Goal: Task Accomplishment & Management: Manage account settings

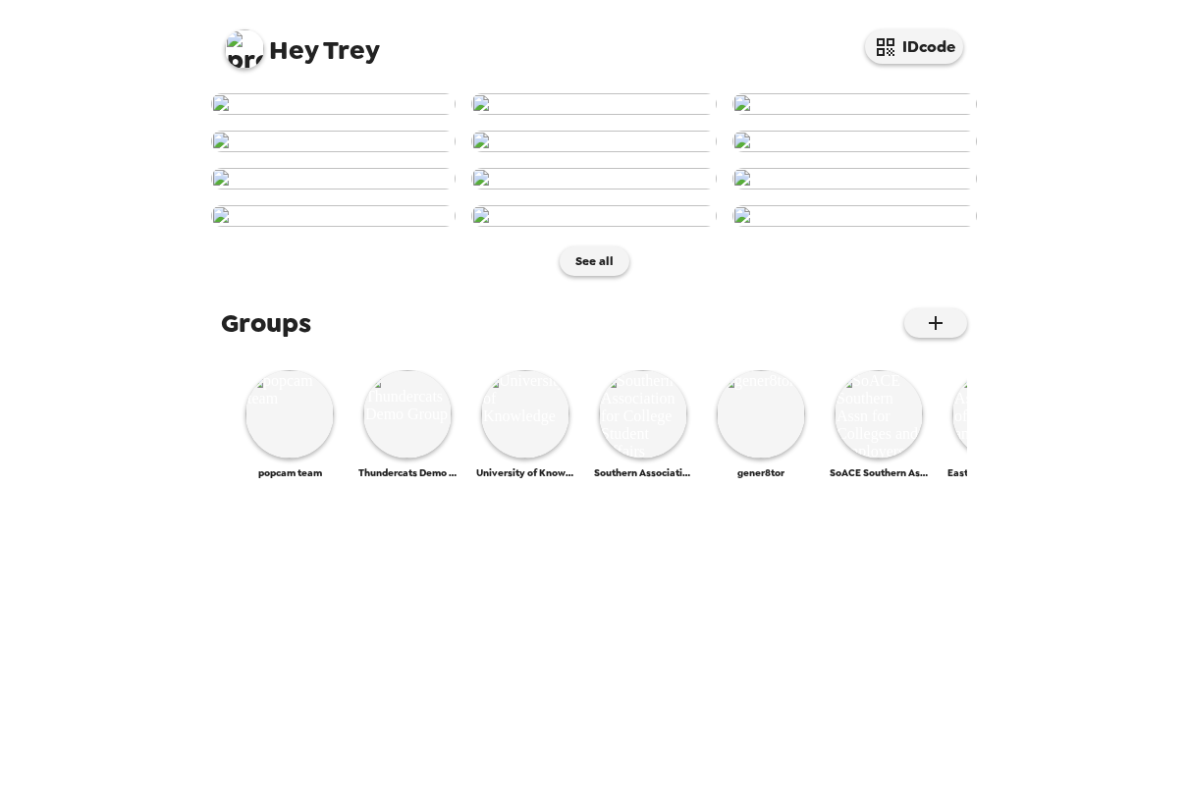
scroll to position [830, 0]
click at [301, 458] on img at bounding box center [289, 414] width 88 height 88
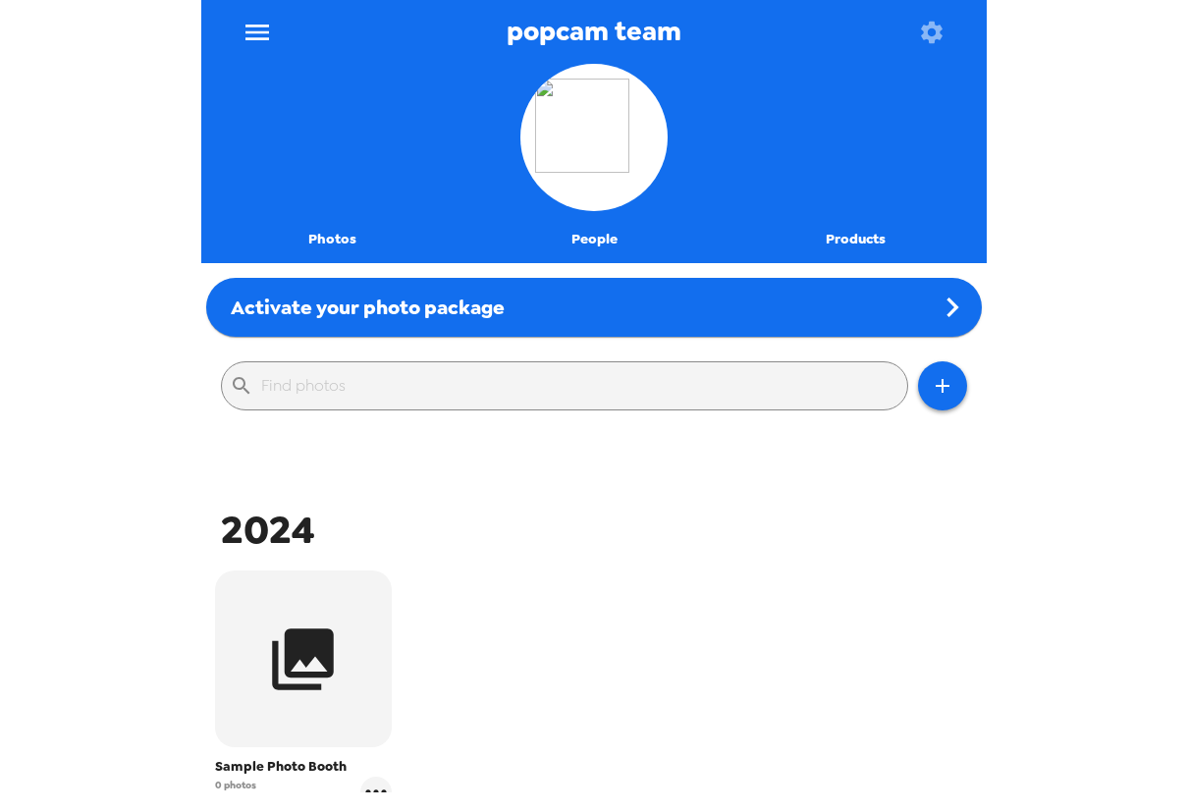
click at [265, 44] on icon "menu" at bounding box center [256, 32] width 31 height 31
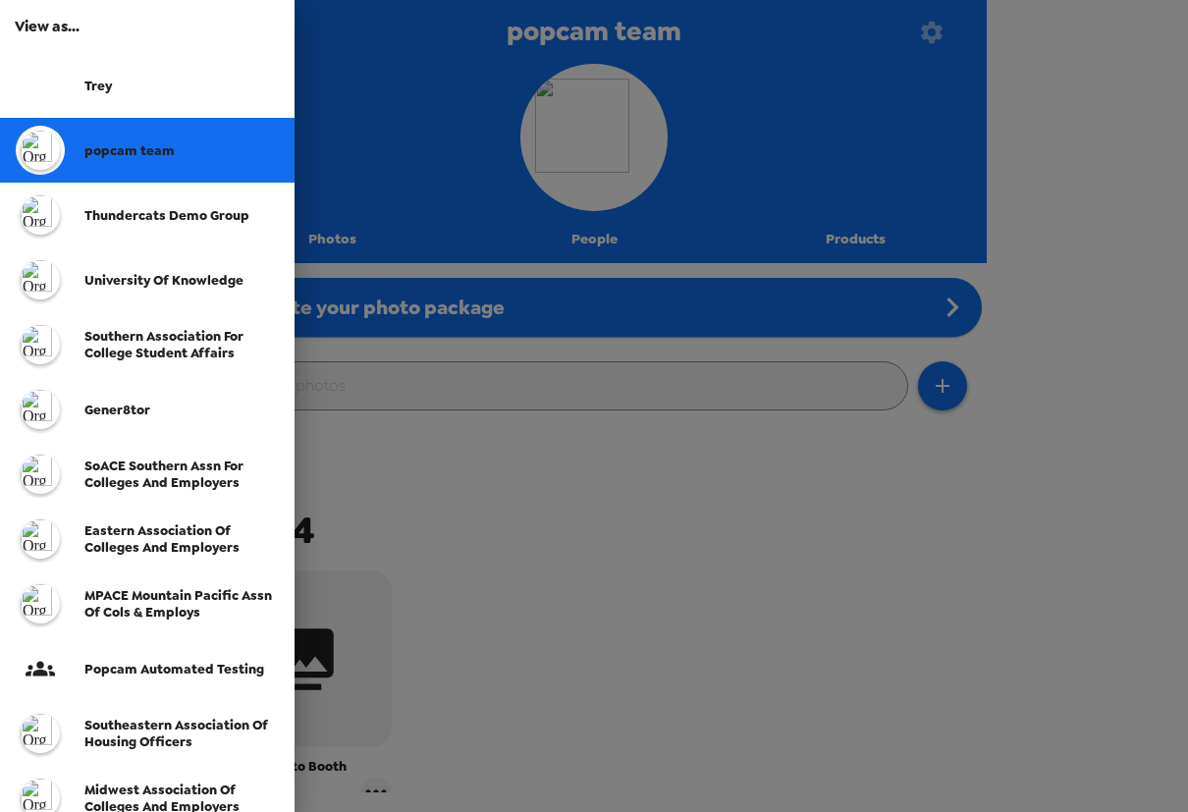
click at [117, 207] on span "Thundercats Demo Group" at bounding box center [166, 215] width 165 height 17
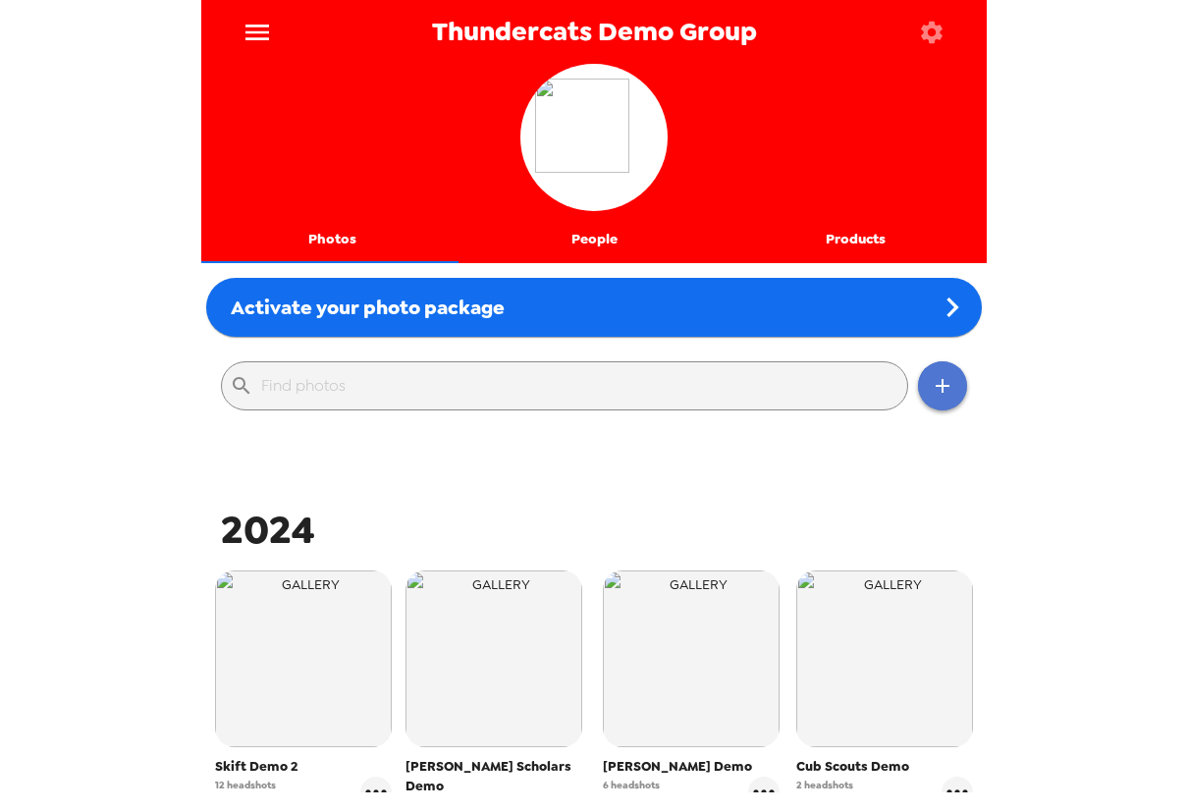
click at [745, 391] on icon "button" at bounding box center [942, 386] width 14 height 14
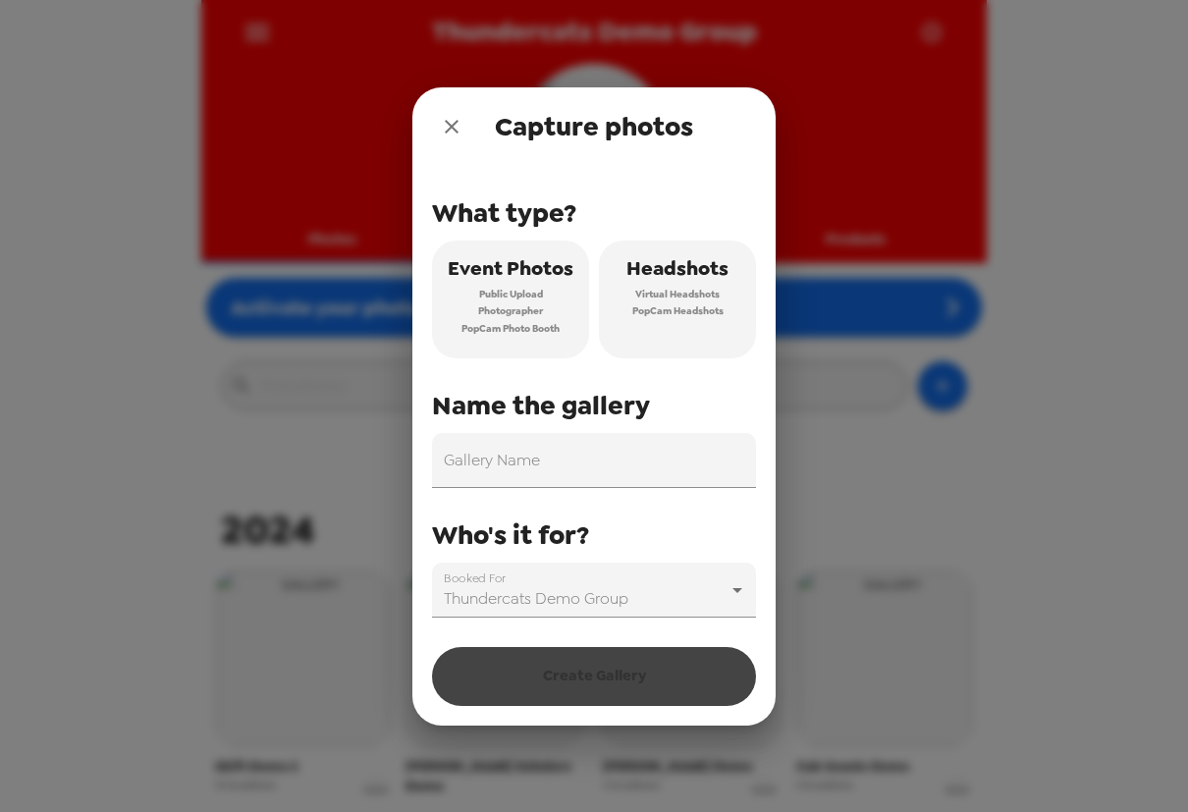
drag, startPoint x: 468, startPoint y: 137, endPoint x: 455, endPoint y: 134, distance: 13.4
click at [455, 137] on div "Capture photos" at bounding box center [593, 126] width 363 height 79
click at [457, 127] on icon "close" at bounding box center [452, 127] width 24 height 24
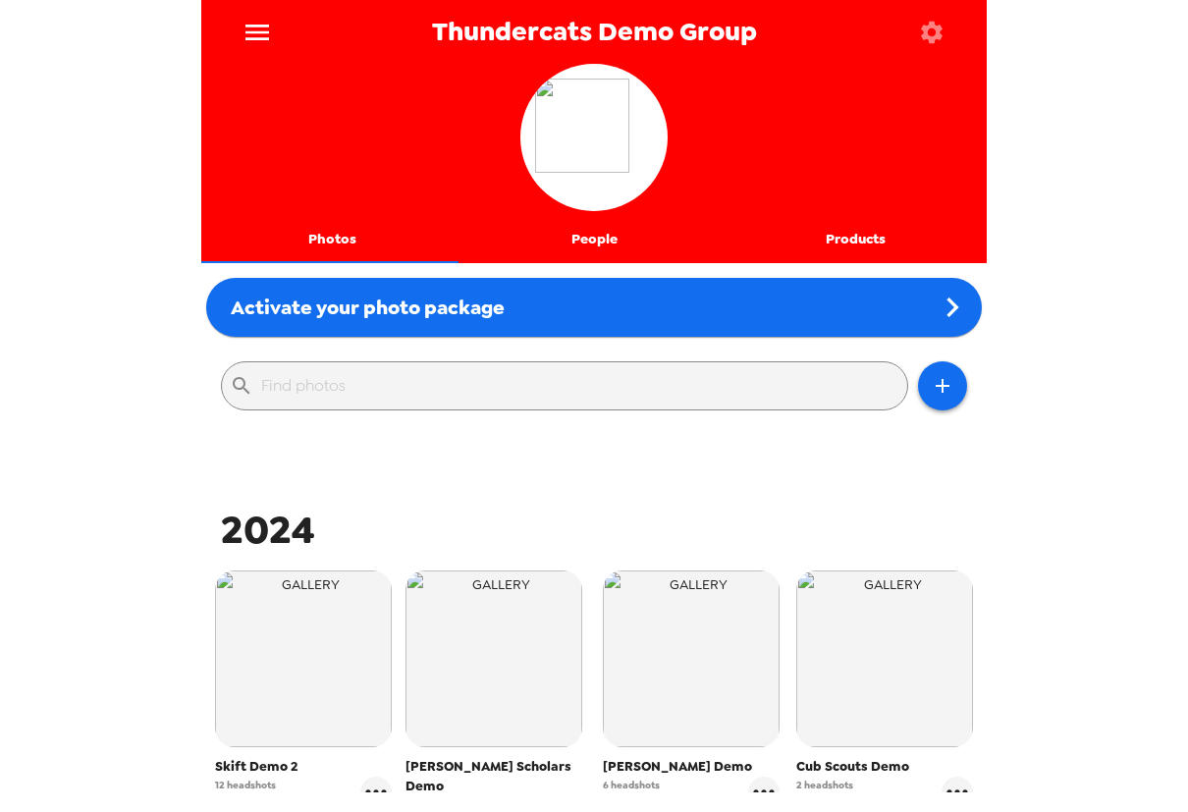
scroll to position [356, 0]
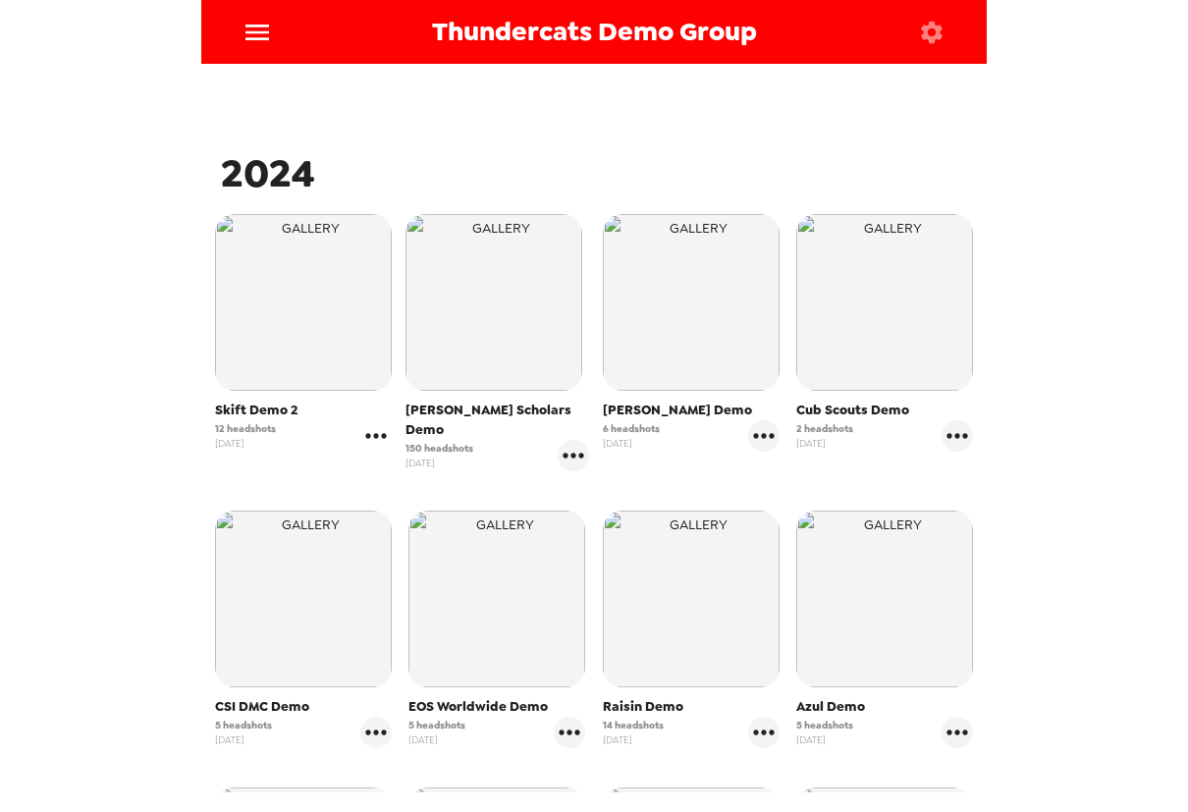
click at [379, 436] on icon "gallery menu" at bounding box center [375, 435] width 31 height 31
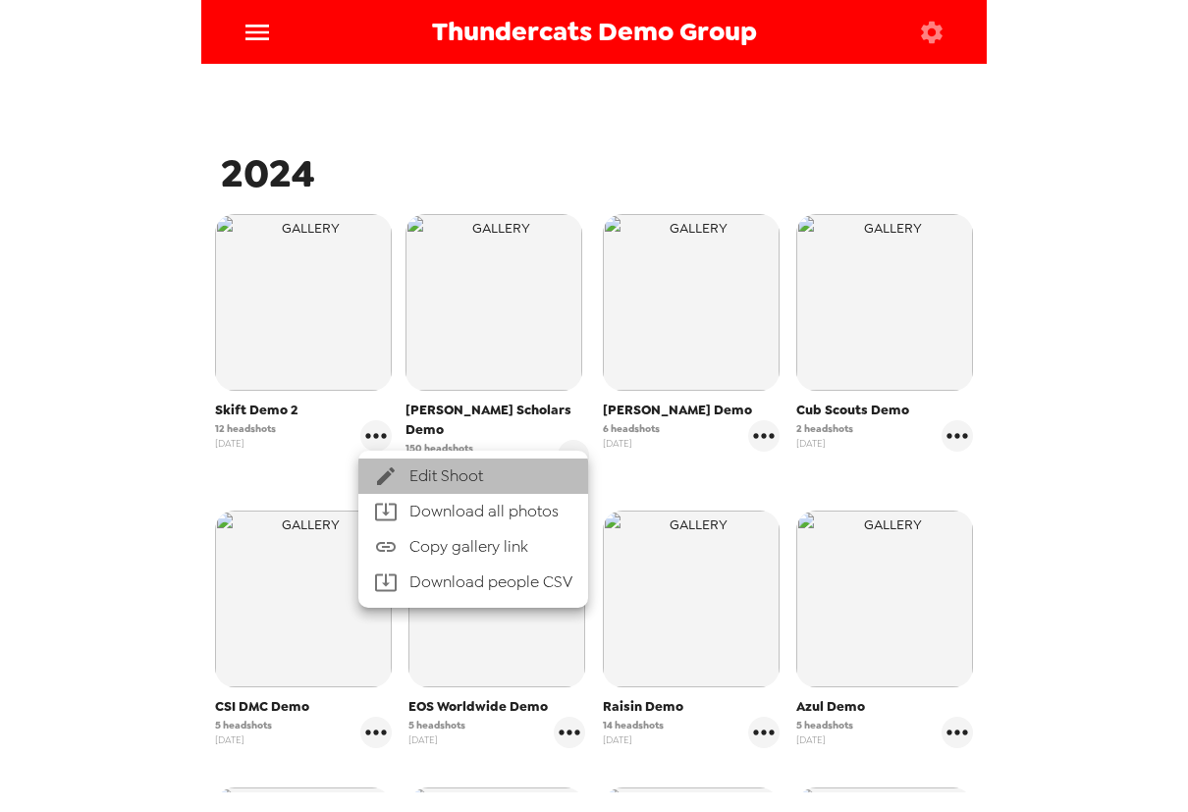
click at [413, 479] on span "Edit Shoot" at bounding box center [490, 476] width 163 height 24
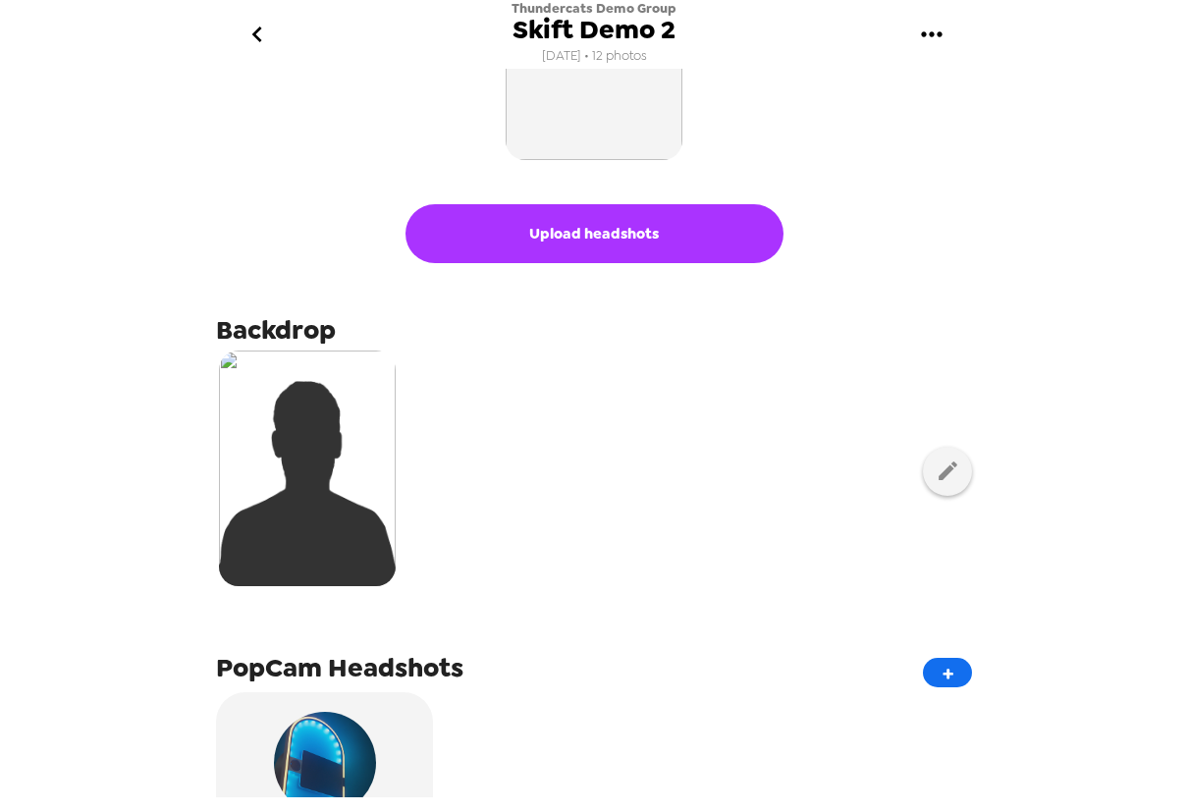
scroll to position [267, 0]
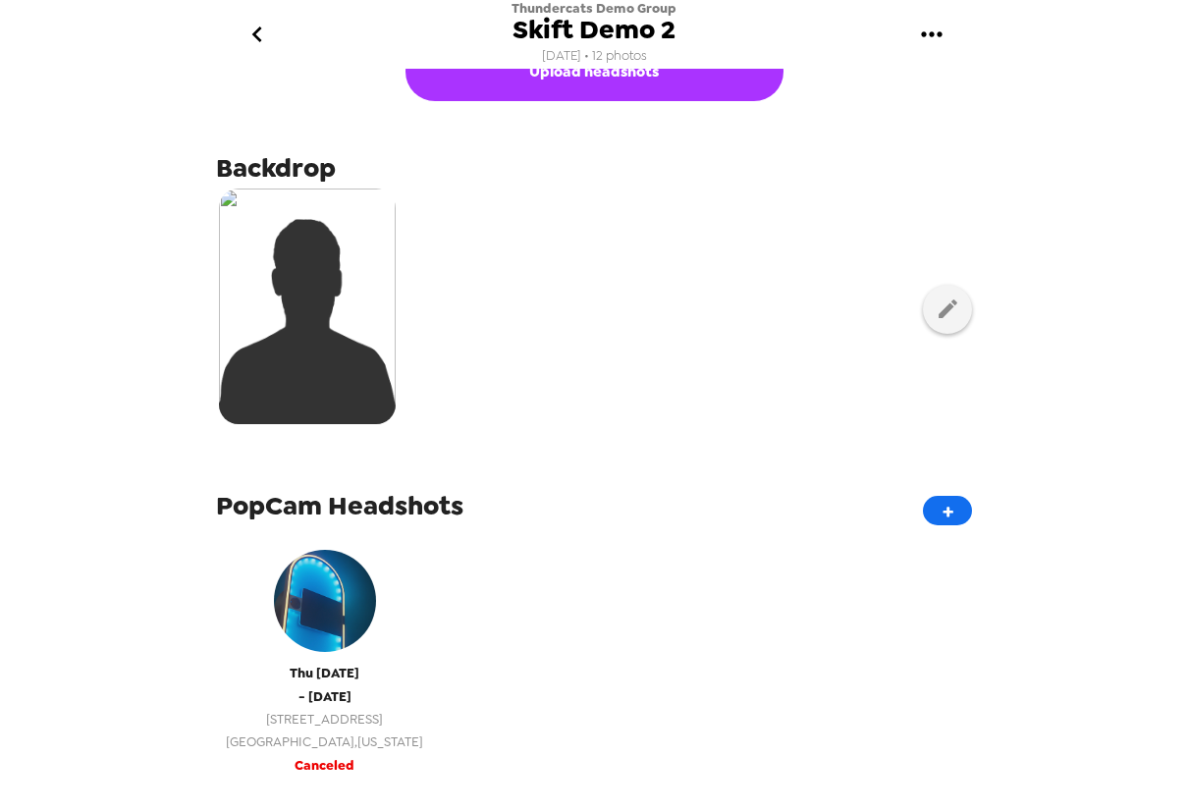
click at [324, 509] on span "2345 Enterprise Park Pl" at bounding box center [324, 719] width 197 height 23
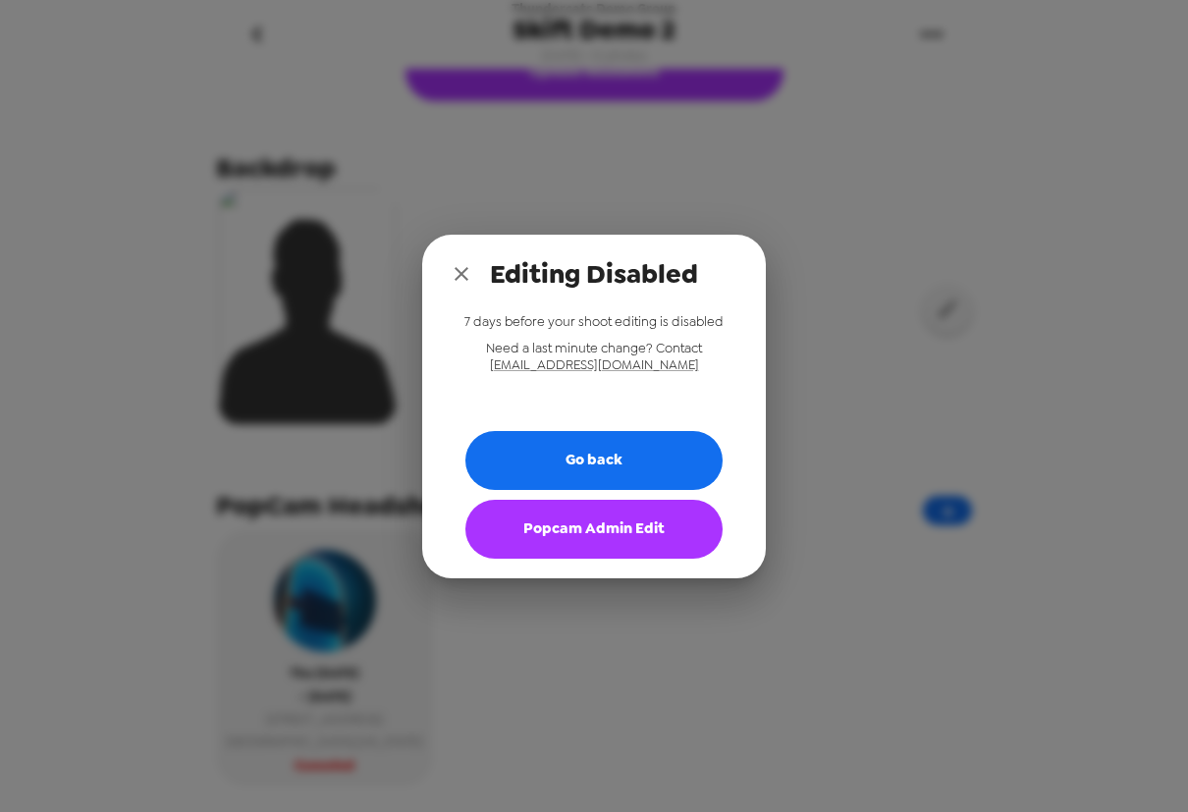
click at [569, 509] on button "Popcam Admin Edit" at bounding box center [593, 529] width 257 height 59
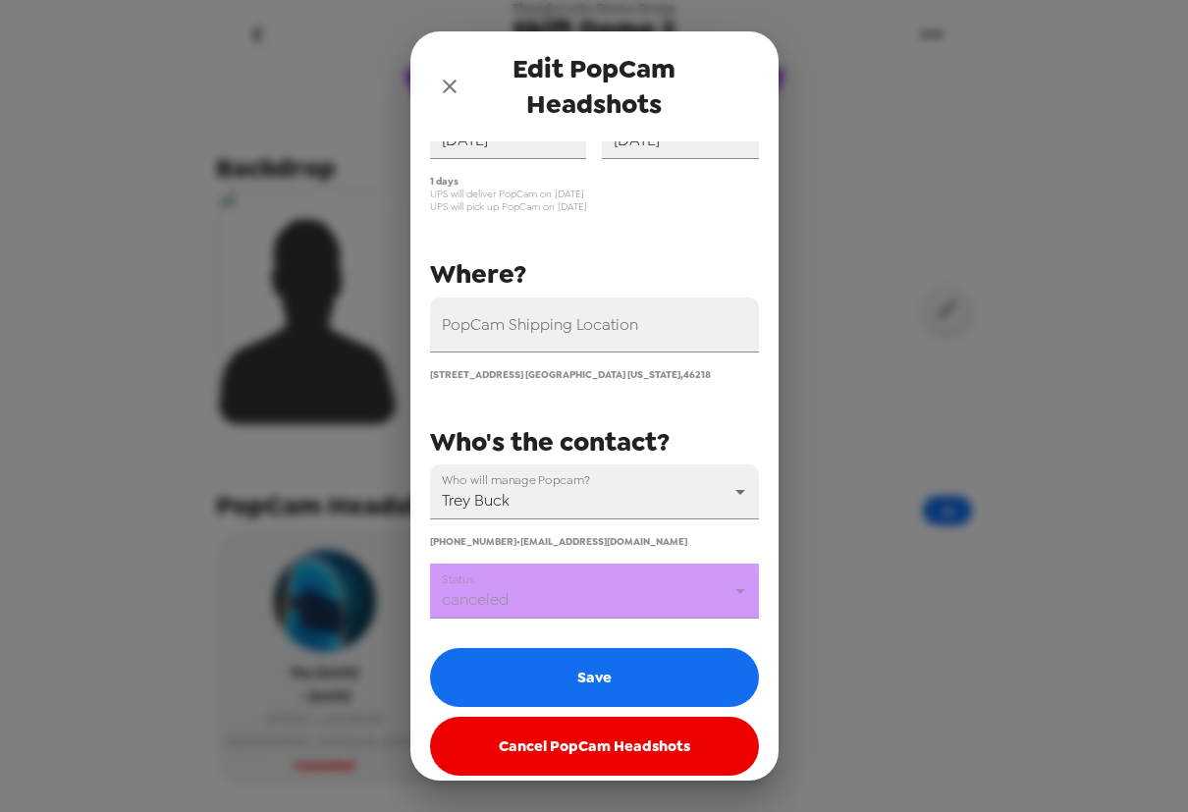
scroll to position [130, 0]
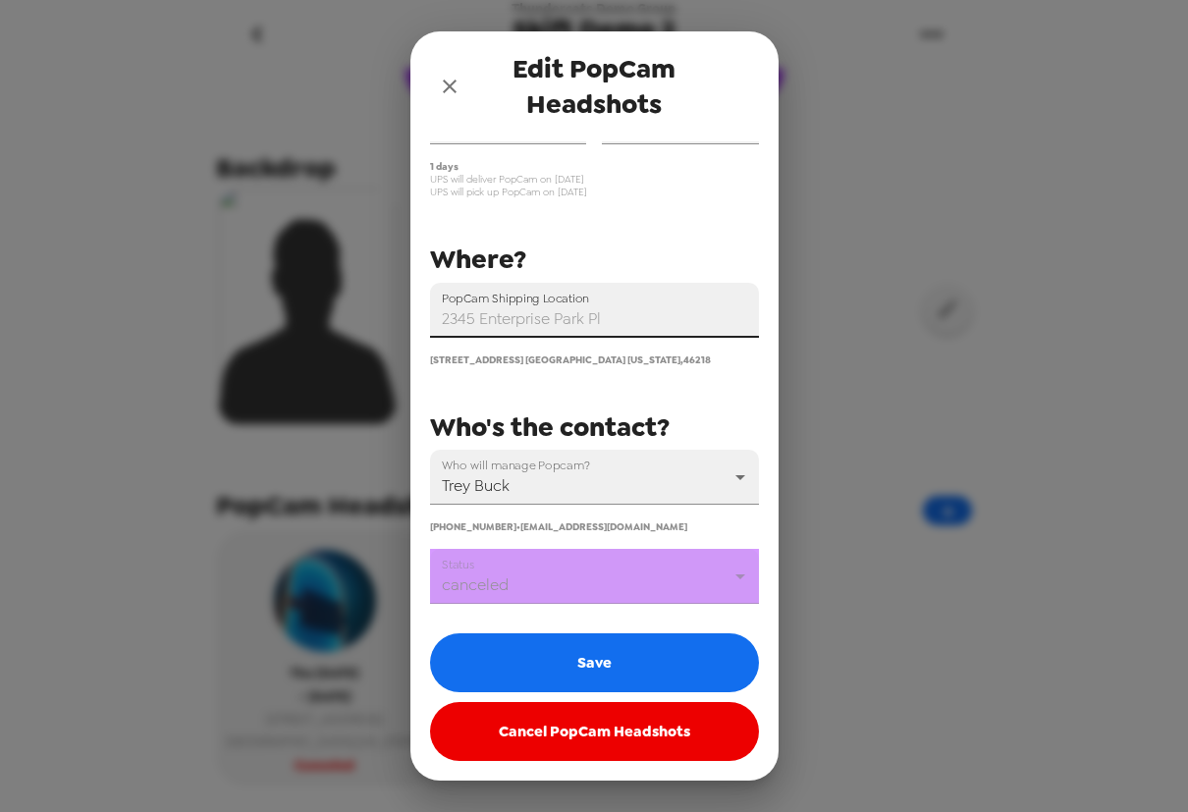
click at [639, 321] on input "PopCam Shipping Location" at bounding box center [594, 310] width 329 height 55
paste input "220 Pawtucket St suite 450, 220 Pawtucket Street Lowell, Massachusetts 01854"
type input "220 Pawtucket St suite 450, 220 Pawtucket Street Lowell, Massachusetts 01854"
click at [450, 76] on button "close" at bounding box center [449, 86] width 39 height 39
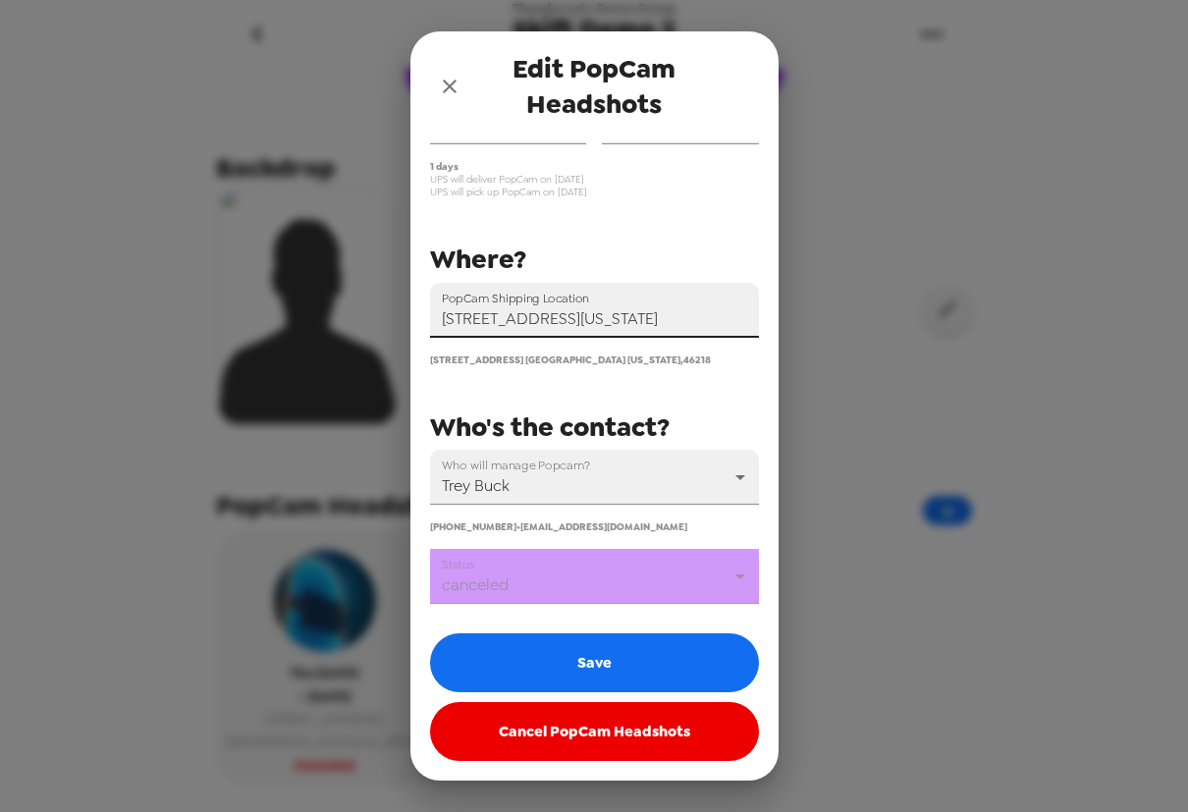
scroll to position [0, 0]
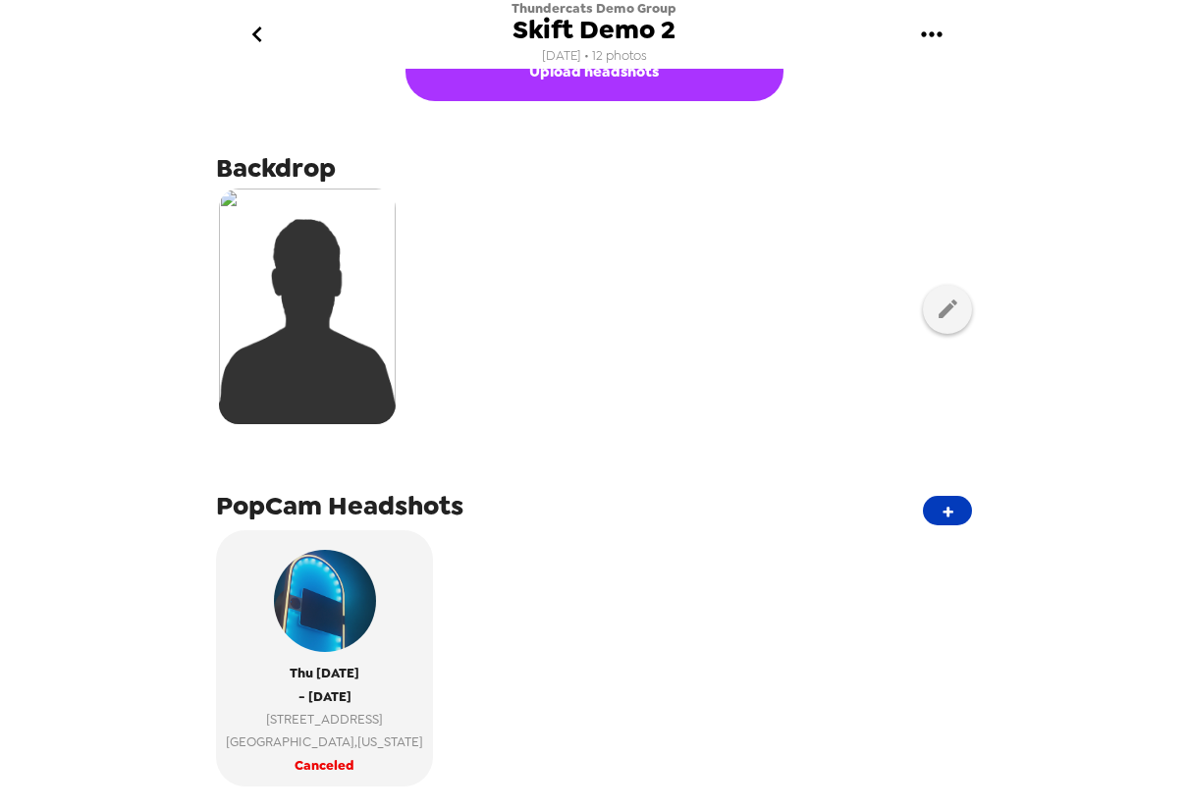
click at [745, 505] on button "+" at bounding box center [947, 510] width 49 height 29
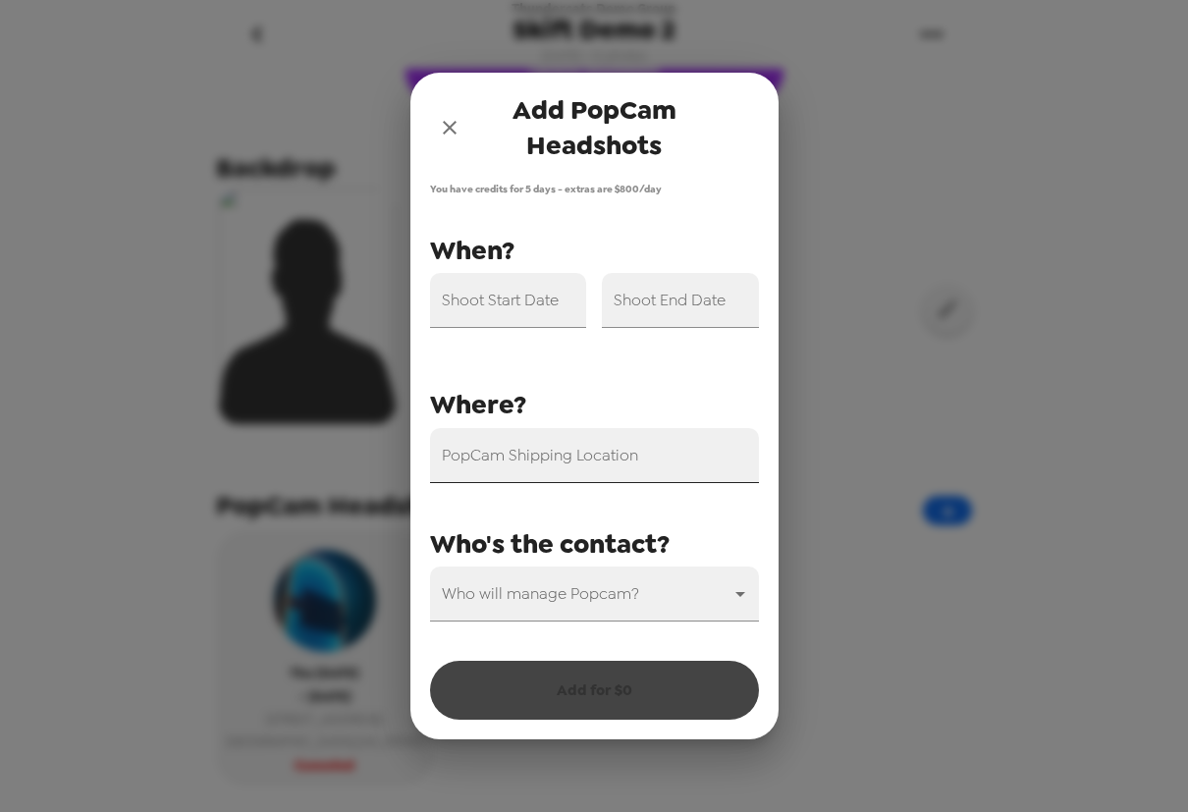
click at [538, 473] on input "PopCam Shipping Location" at bounding box center [594, 455] width 329 height 55
paste input "220 Pawtucket St suite 450, 220 Pawtucket Street Lowell, Massachusetts 01854"
drag, startPoint x: 559, startPoint y: 468, endPoint x: 212, endPoint y: 471, distance: 346.5
click at [165, 471] on div "Add PopCam Headshots You have credits for 5 days - extras are $ 800 /day PopCam…" at bounding box center [594, 406] width 1188 height 812
drag, startPoint x: 628, startPoint y: 467, endPoint x: 662, endPoint y: 477, distance: 34.8
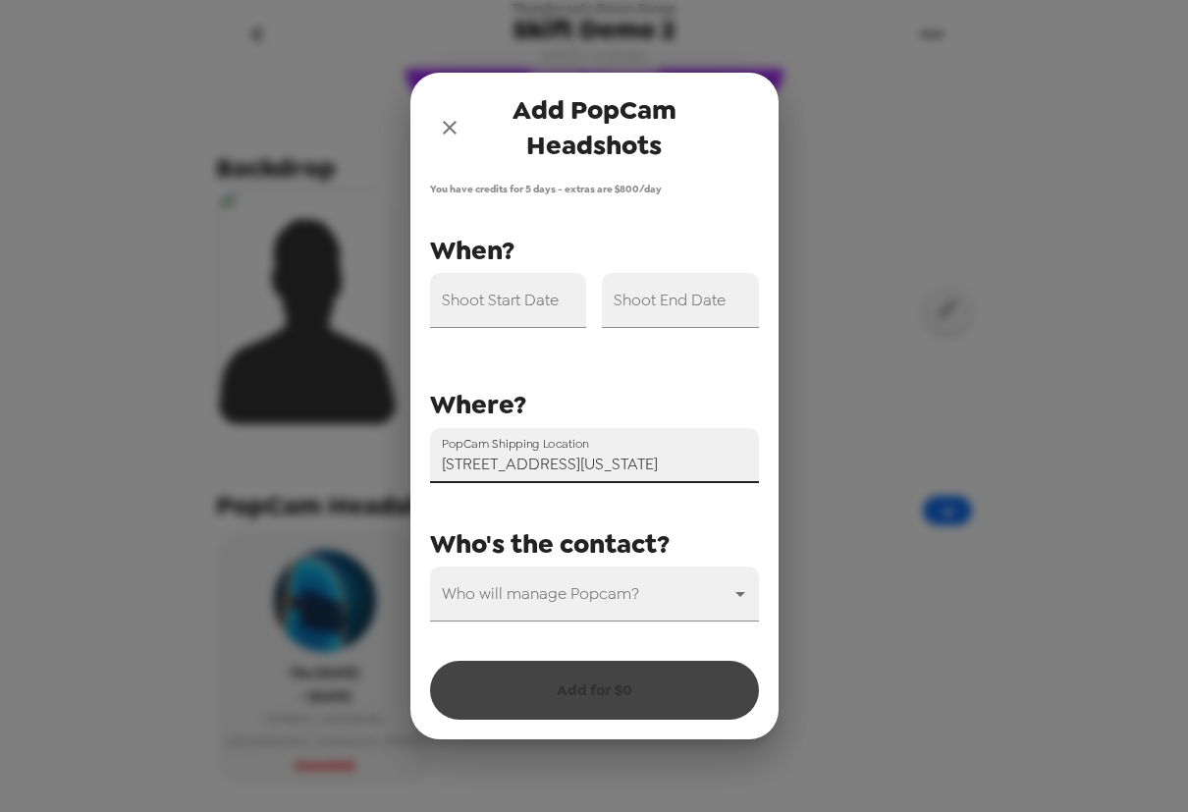
click at [631, 468] on input "220 Pawtucket St suite 450, 220 Pawtucket Street Lowell, Massachusetts 01854" at bounding box center [594, 455] width 329 height 55
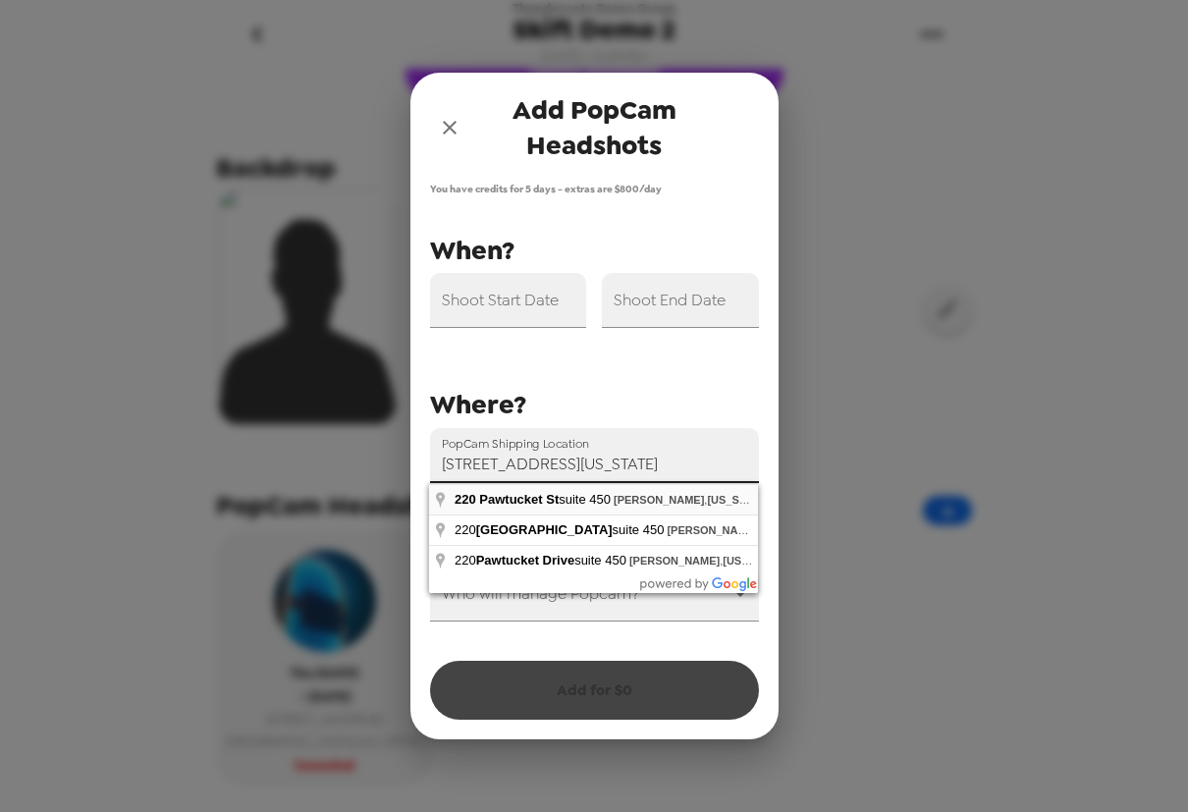
type input "220 Pawtucket St suite 450, Lowell, Massachusetts 01854, USA"
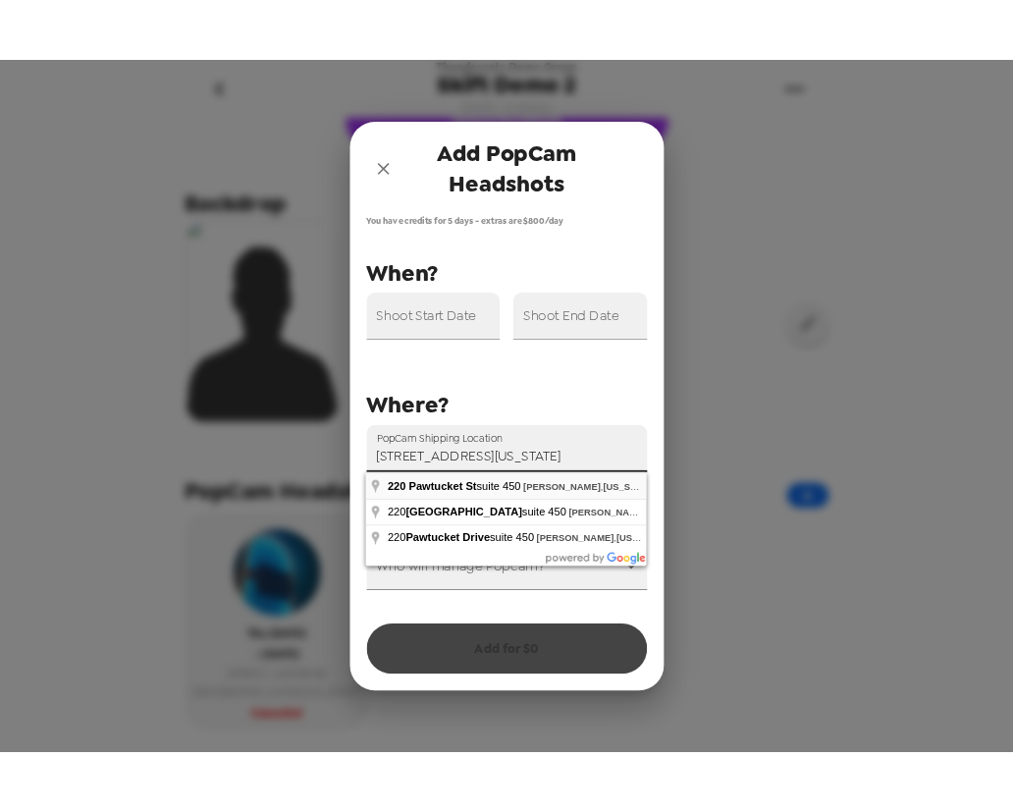
scroll to position [0, 0]
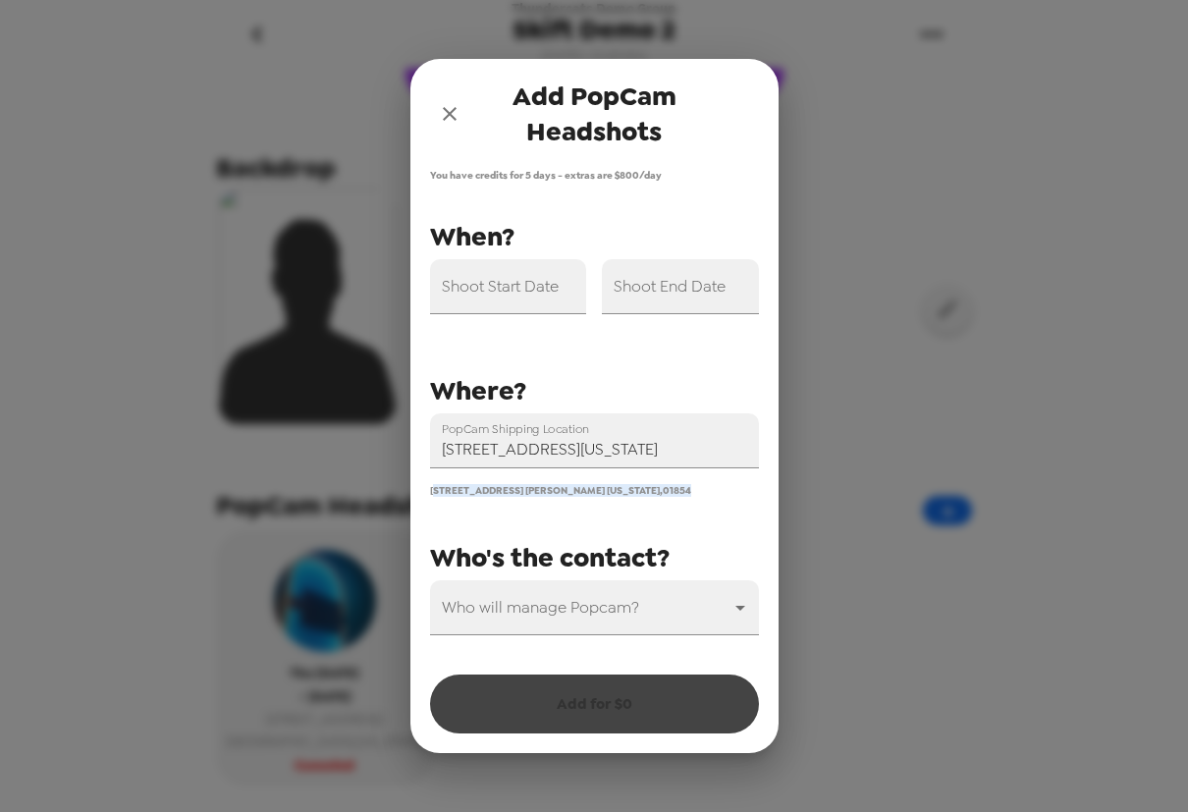
drag, startPoint x: 434, startPoint y: 491, endPoint x: 668, endPoint y: 496, distance: 233.7
click at [668, 496] on span "220 Pawtucket Street Lowell Massachusetts , 01854" at bounding box center [560, 490] width 261 height 13
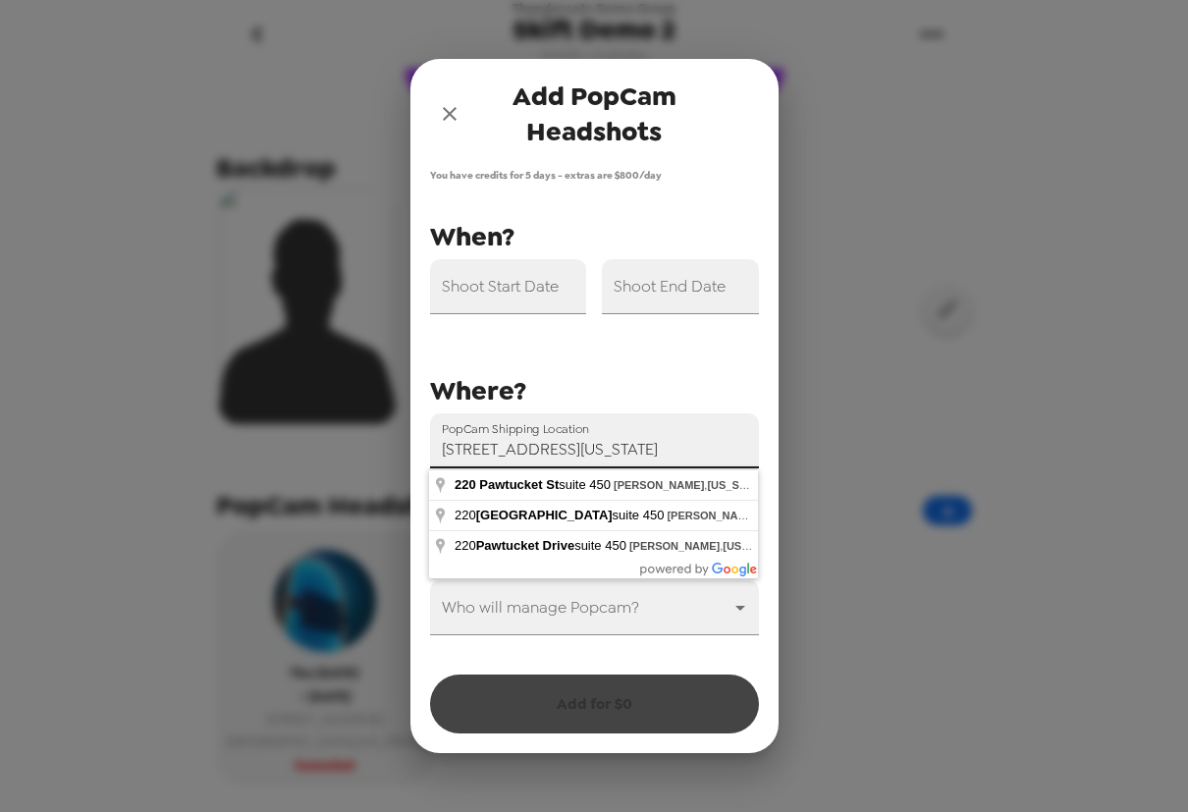
click at [702, 457] on input "220 Pawtucket St suite 450, Lowell, Massachusetts 01854, USA" at bounding box center [594, 440] width 329 height 55
click at [591, 392] on div "PopCam Shipping Location 220 Pawtucket St suite 450, Lowell, Massachusetts 0185…" at bounding box center [579, 439] width 360 height 115
drag, startPoint x: 496, startPoint y: 454, endPoint x: 648, endPoint y: 449, distance: 152.2
click at [648, 449] on input "220 Pawtucket St suite 450, Lowell, Massachusetts 01854, USA" at bounding box center [594, 440] width 329 height 55
click at [618, 449] on input "220 Pawtucket St suite 450, Lowell, Massachusetts 01854, USA" at bounding box center [594, 440] width 329 height 55
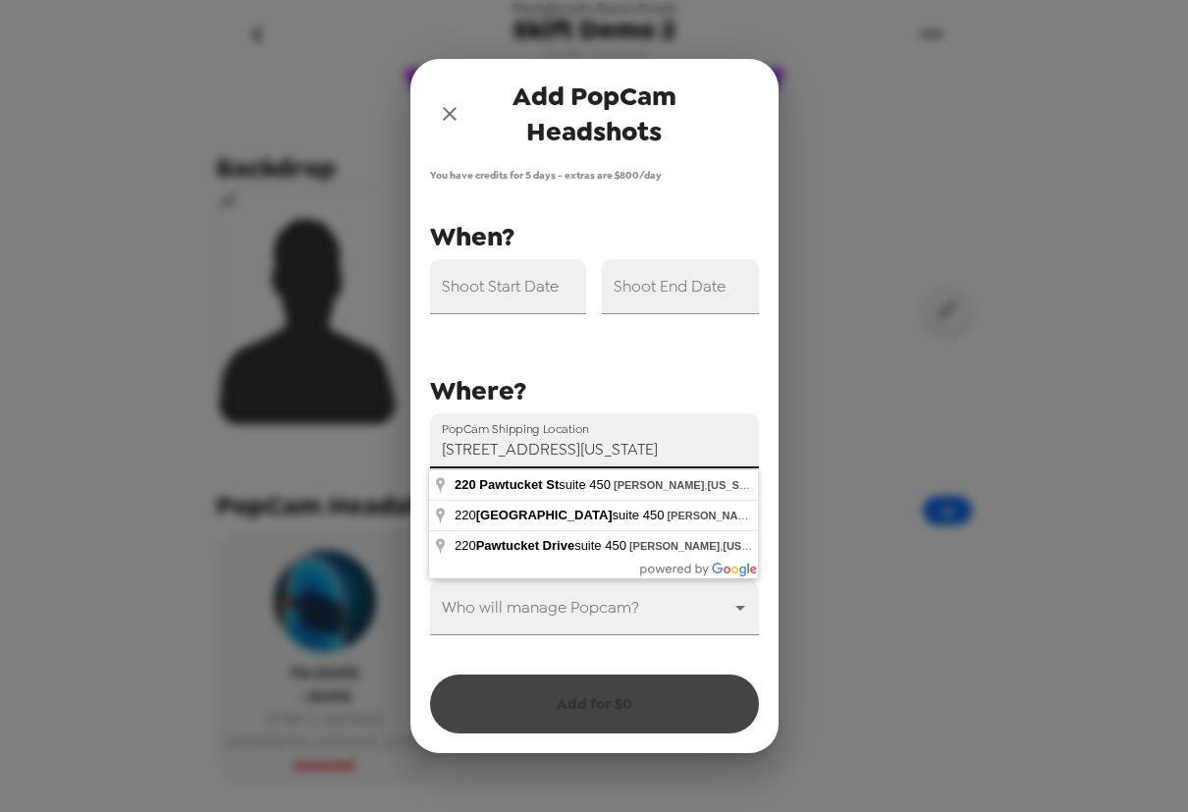
drag, startPoint x: 565, startPoint y: 451, endPoint x: 635, endPoint y: 447, distance: 69.8
click at [635, 447] on input "220 Pawtucket St suite 450, Lowell, Massachusetts 01854, USA" at bounding box center [594, 440] width 329 height 55
click at [625, 449] on input "220 Pawtucket St suite 450, Lowell, Massachusetts 01854, USA" at bounding box center [594, 440] width 329 height 55
click at [622, 350] on div "PopCam Shipping Location 220 Pawtucket St suite 450, Lowell, Massachusetts 0185…" at bounding box center [586, 425] width 345 height 421
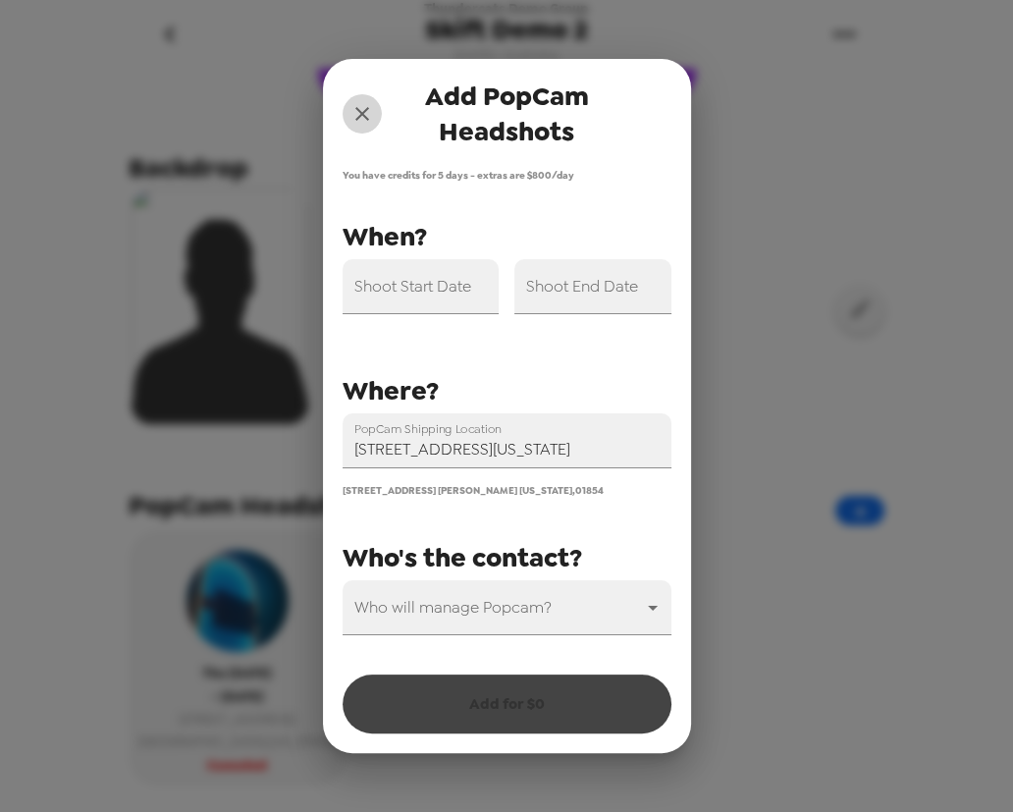
click at [358, 95] on button "close" at bounding box center [362, 113] width 39 height 39
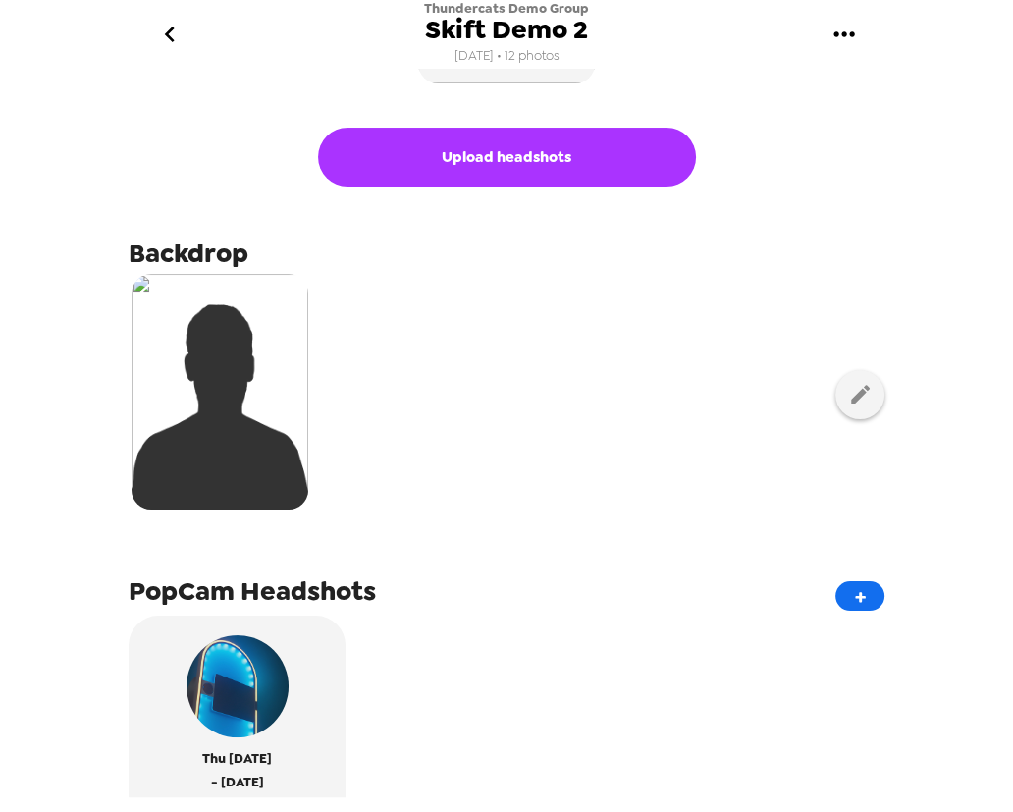
scroll to position [88, 0]
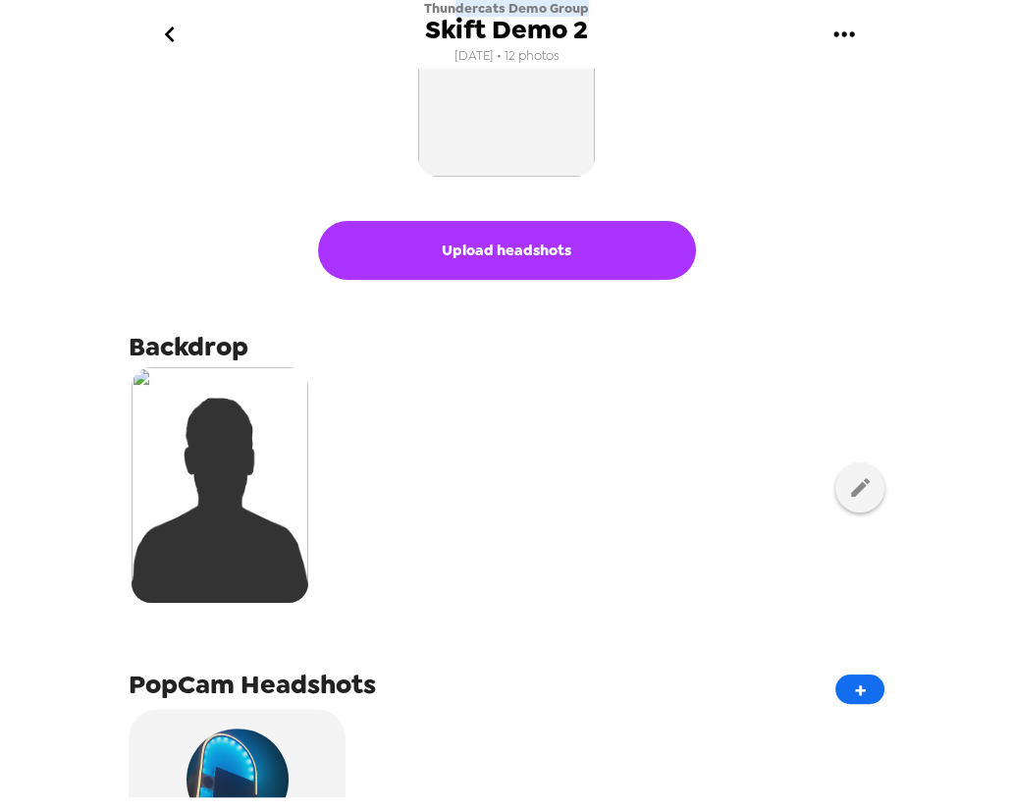
drag, startPoint x: 457, startPoint y: 12, endPoint x: 629, endPoint y: 0, distance: 172.2
click at [629, 0] on div "Thundercats Demo Group Skift Demo 2 11/26/24 • 12 photos" at bounding box center [506, 34] width 785 height 69
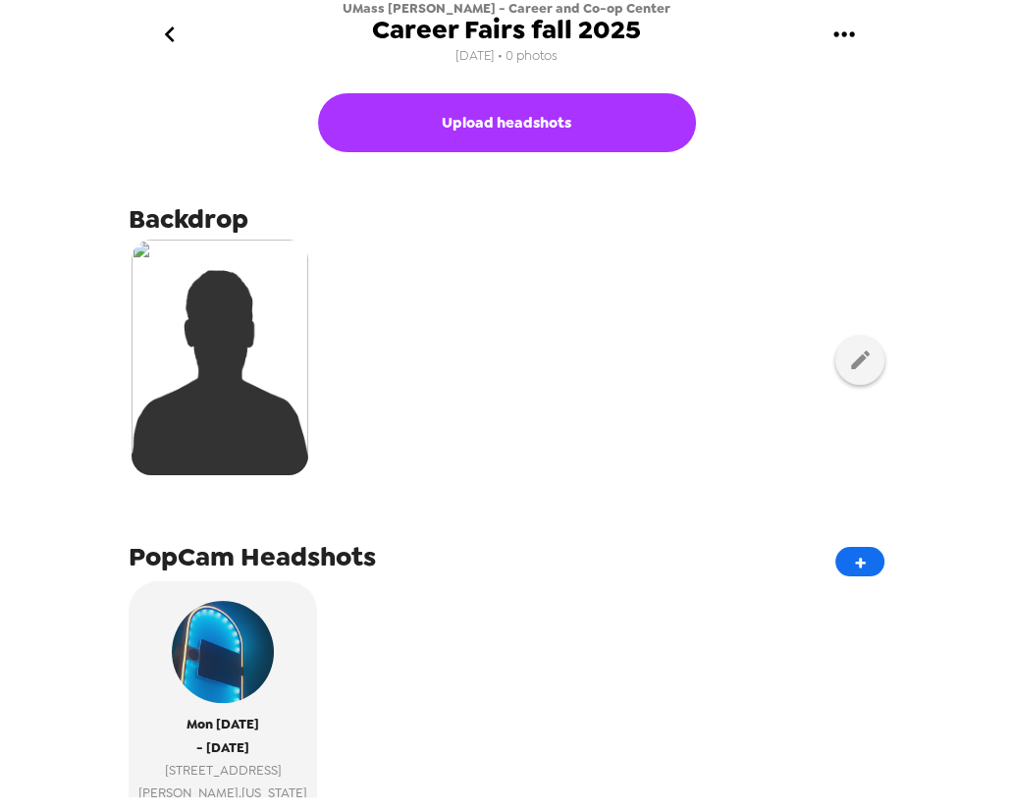
drag, startPoint x: 374, startPoint y: 18, endPoint x: 380, endPoint y: 8, distance: 11.4
click at [377, 12] on div "UMass Lowell - Career and Co-op Center Career Fairs fall 2025 8/18/25 • 0 photos" at bounding box center [507, 34] width 328 height 69
click at [383, 5] on span "UMass Lowell - Career and Co-op Center" at bounding box center [507, 8] width 328 height 17
drag, startPoint x: 374, startPoint y: 31, endPoint x: 659, endPoint y: 36, distance: 284.7
click at [659, 36] on div "UMass Lowell - Career and Co-op Center Career Fairs fall 2025 8/18/25 • 0 photos" at bounding box center [506, 34] width 785 height 69
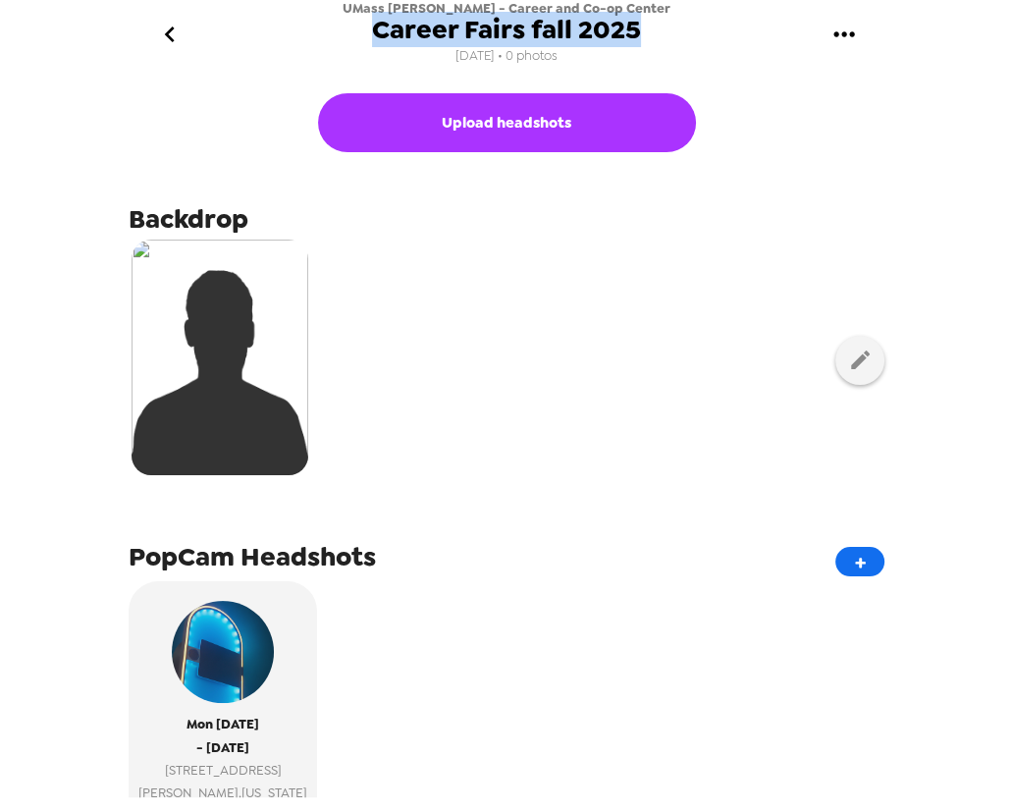
click at [669, 33] on div "UMass Lowell - Career and Co-op Center Career Fairs fall 2025 8/18/25 • 0 photos" at bounding box center [506, 34] width 785 height 69
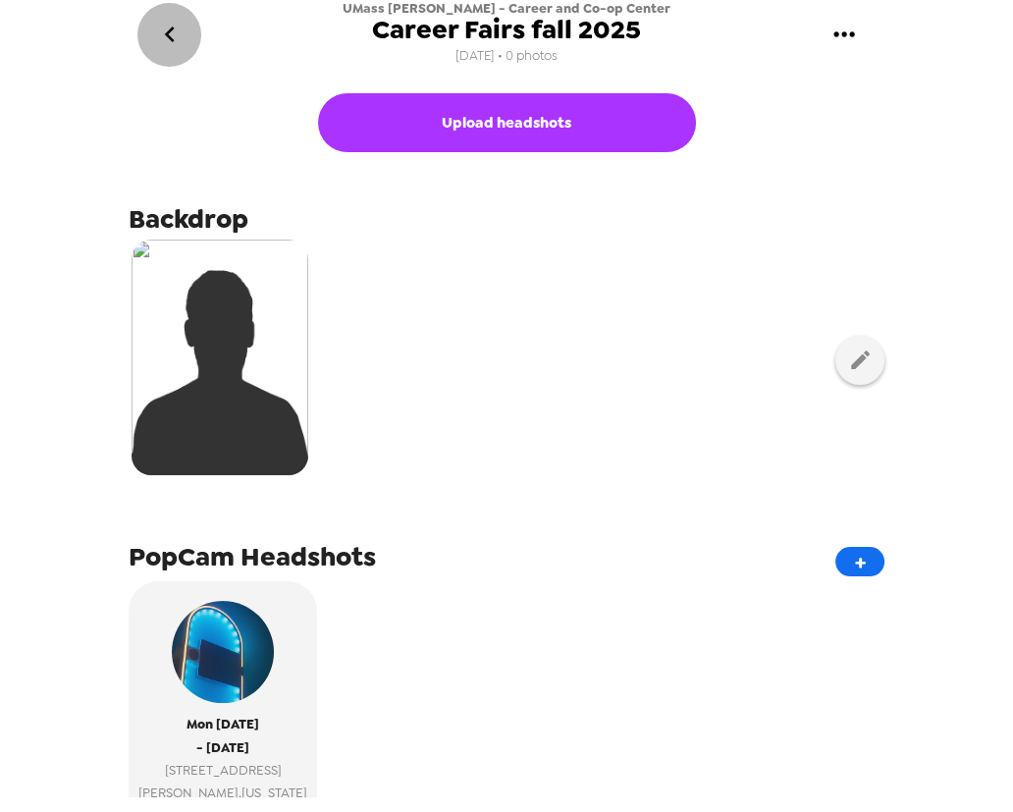
click at [174, 35] on icon "go back" at bounding box center [169, 34] width 31 height 31
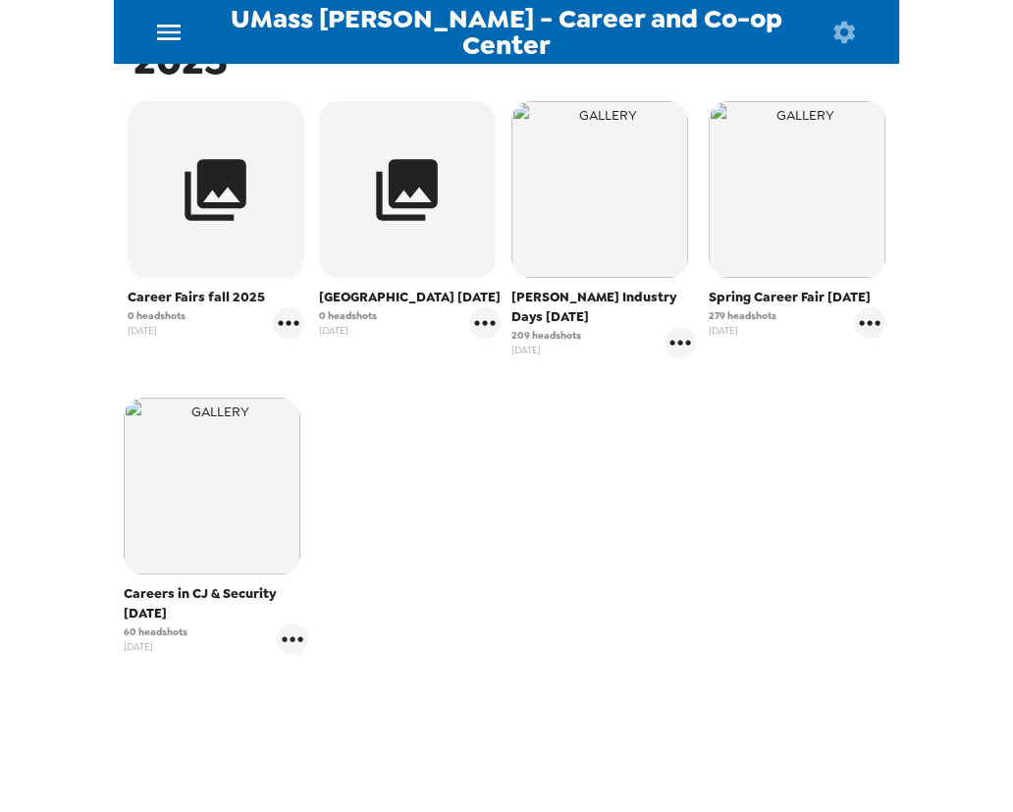
scroll to position [330, 0]
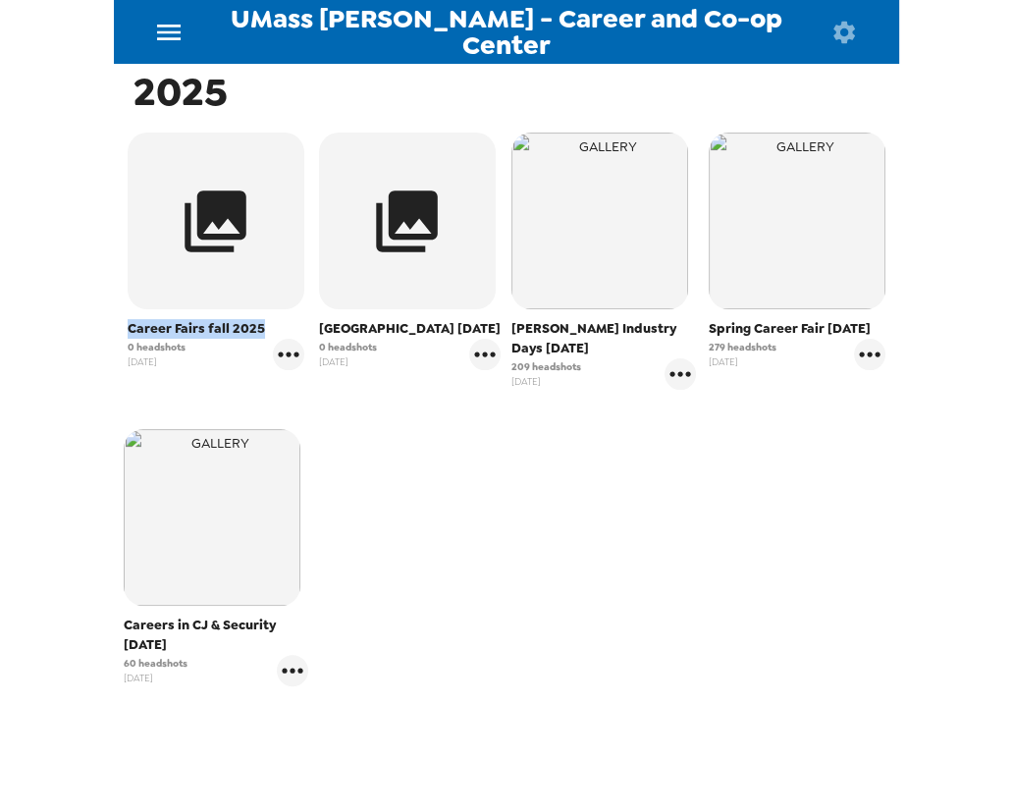
drag, startPoint x: 121, startPoint y: 326, endPoint x: 280, endPoint y: 326, distance: 159.0
click at [280, 326] on div "Career Fairs fall 2025 0 headshots 8/18/25" at bounding box center [216, 261] width 194 height 267
click at [227, 329] on span "Career Fairs fall 2025" at bounding box center [216, 329] width 177 height 20
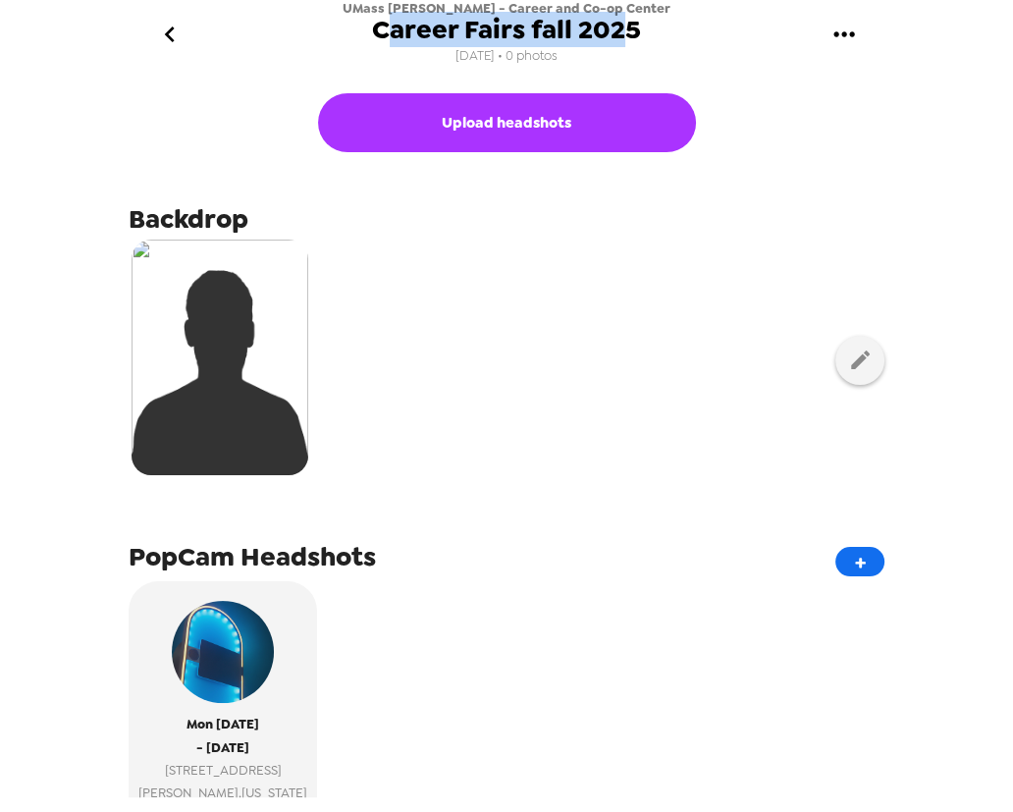
drag, startPoint x: 418, startPoint y: 28, endPoint x: 628, endPoint y: 31, distance: 210.1
click at [628, 31] on span "Career Fairs fall 2025" at bounding box center [506, 30] width 269 height 27
click at [161, 27] on icon "go back" at bounding box center [169, 34] width 31 height 31
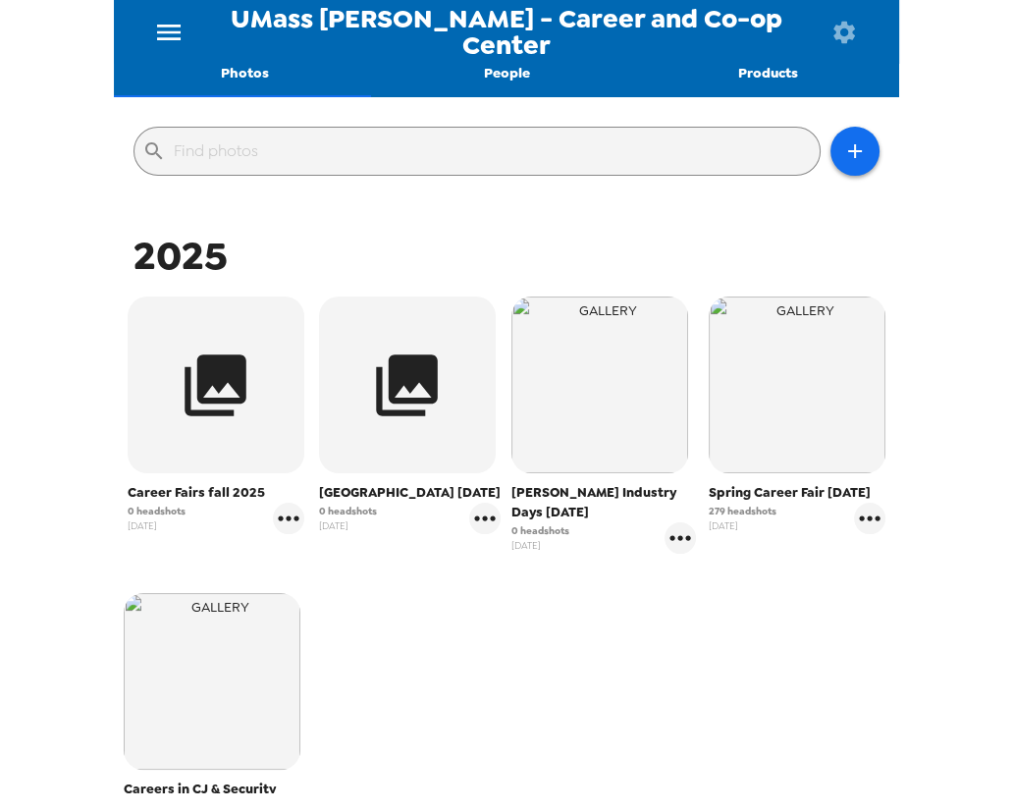
scroll to position [178, 0]
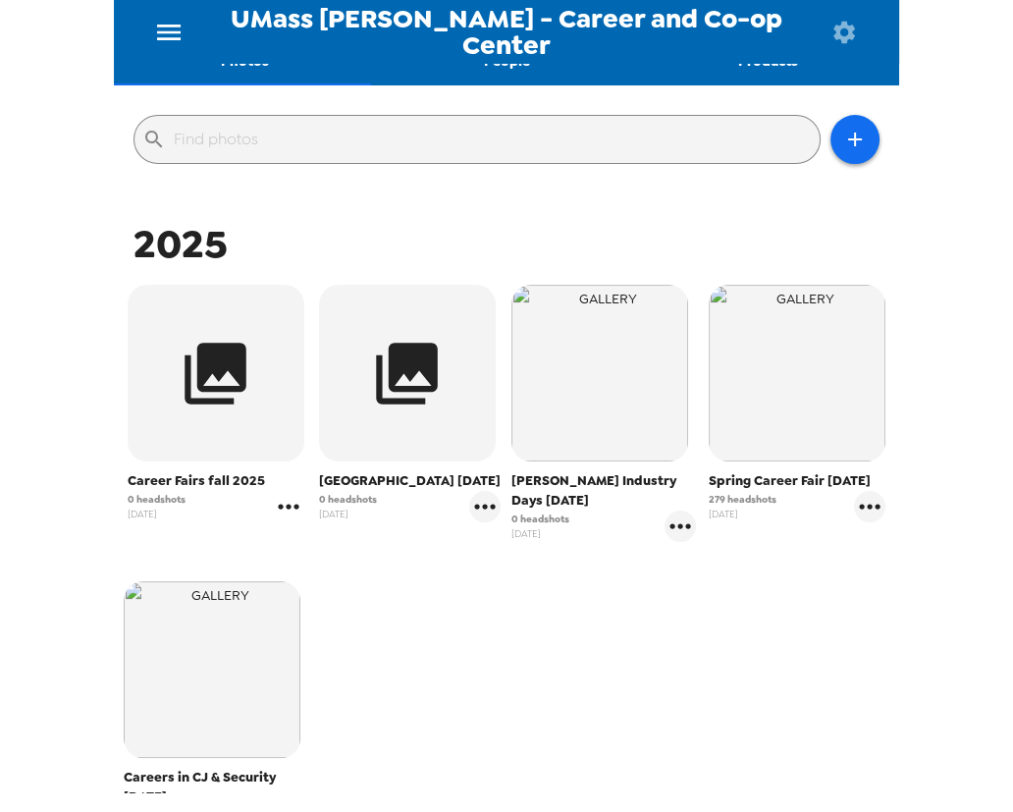
click at [287, 504] on icon "gallery menu" at bounding box center [288, 506] width 21 height 5
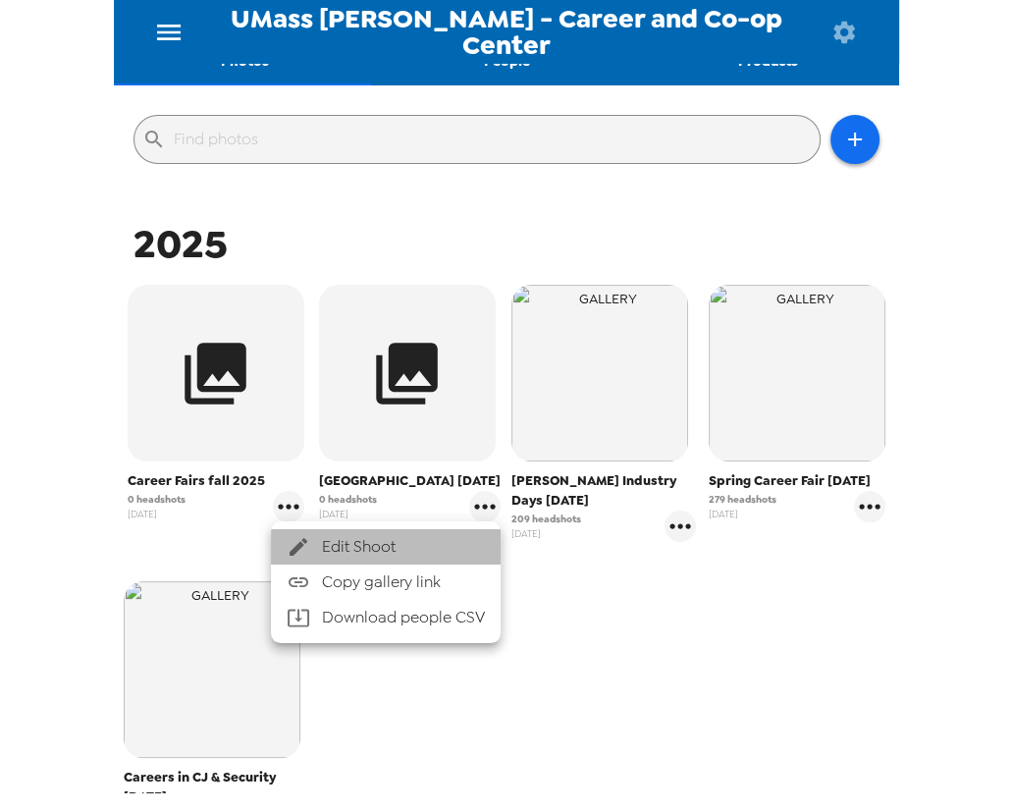
click at [342, 555] on span "Edit Shoot" at bounding box center [403, 547] width 163 height 24
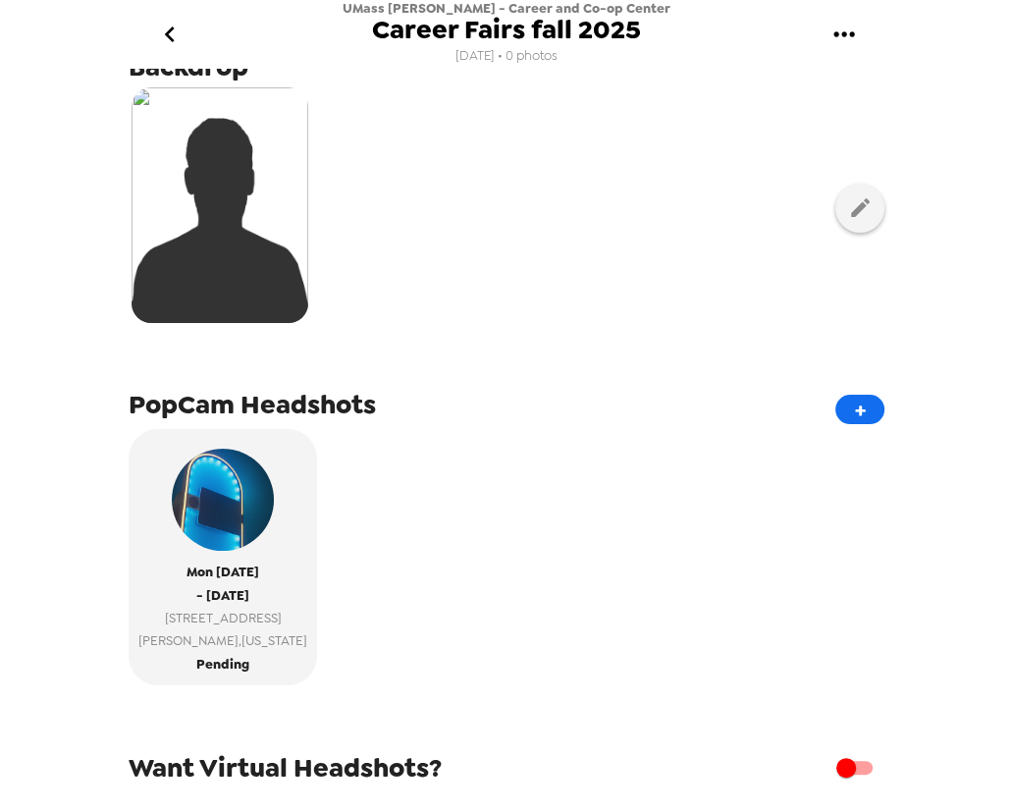
scroll to position [178, 0]
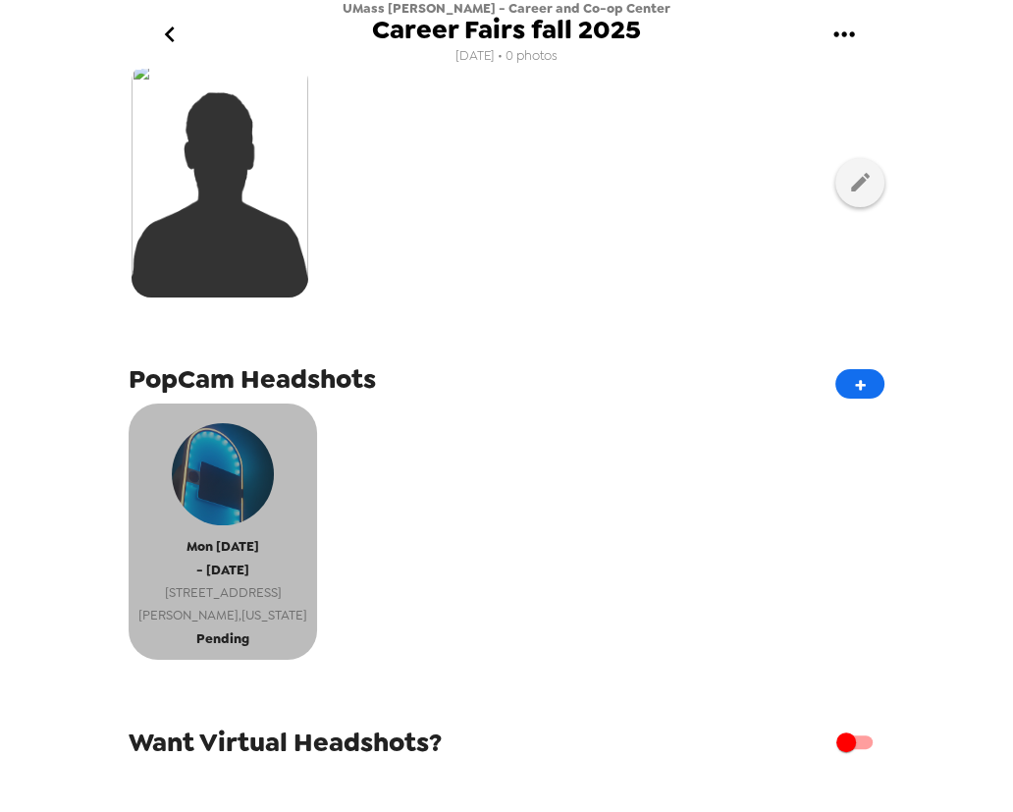
click at [234, 594] on span "220 Pawtucket St suite 450" at bounding box center [222, 592] width 169 height 23
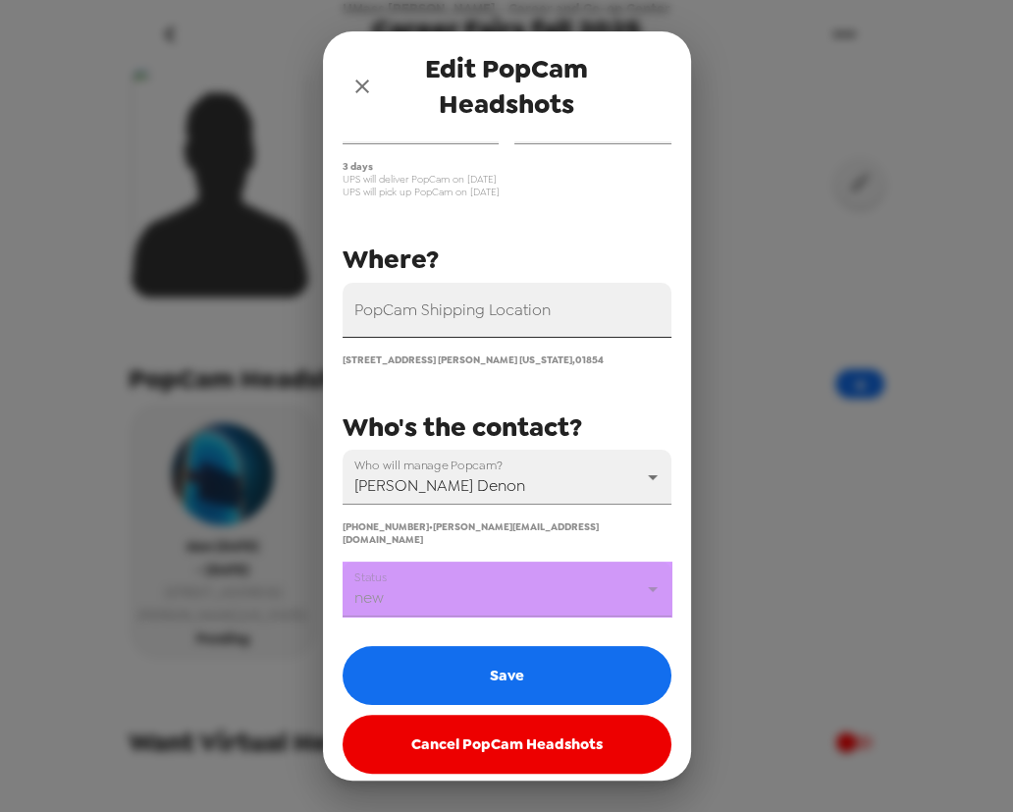
scroll to position [130, 0]
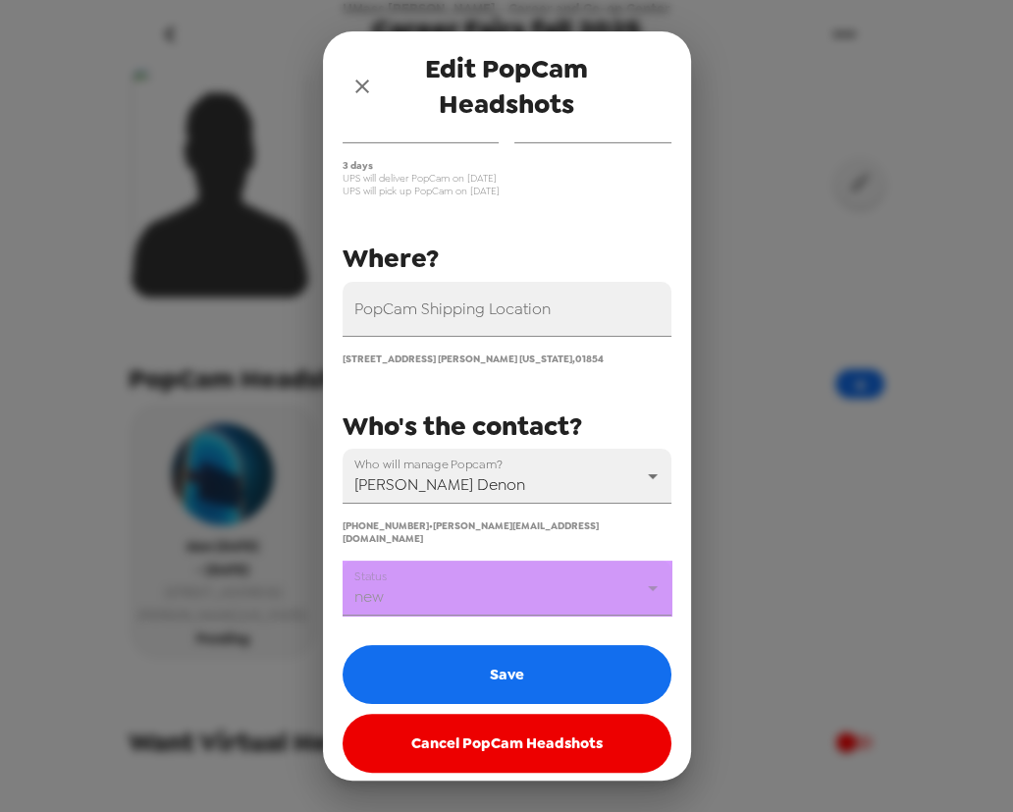
click at [438, 579] on body "UMass Lowell - Career and Co-op Center Career Fairs fall 2025 8/18/25 • 0 photo…" at bounding box center [506, 406] width 1013 height 812
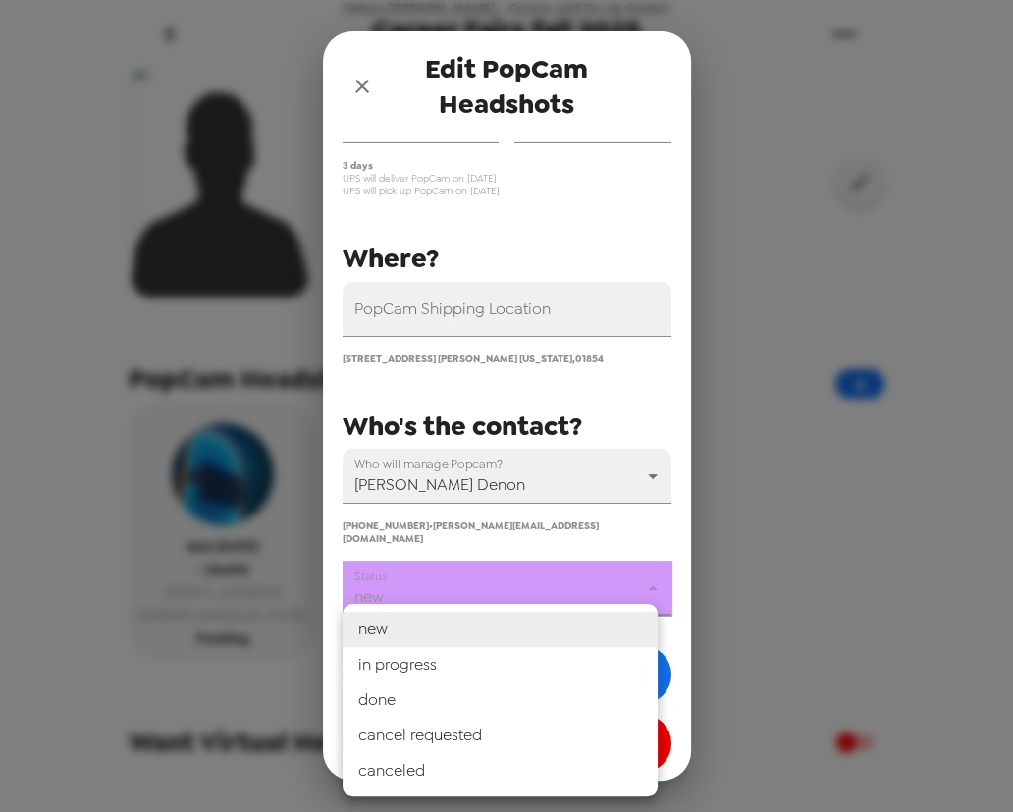
click at [561, 520] on div at bounding box center [506, 406] width 1013 height 812
click at [511, 582] on body "UMass Lowell - Career and Co-op Center Career Fairs fall 2025 8/18/25 • 0 photo…" at bounding box center [506, 406] width 1013 height 812
click at [571, 507] on div at bounding box center [506, 406] width 1013 height 812
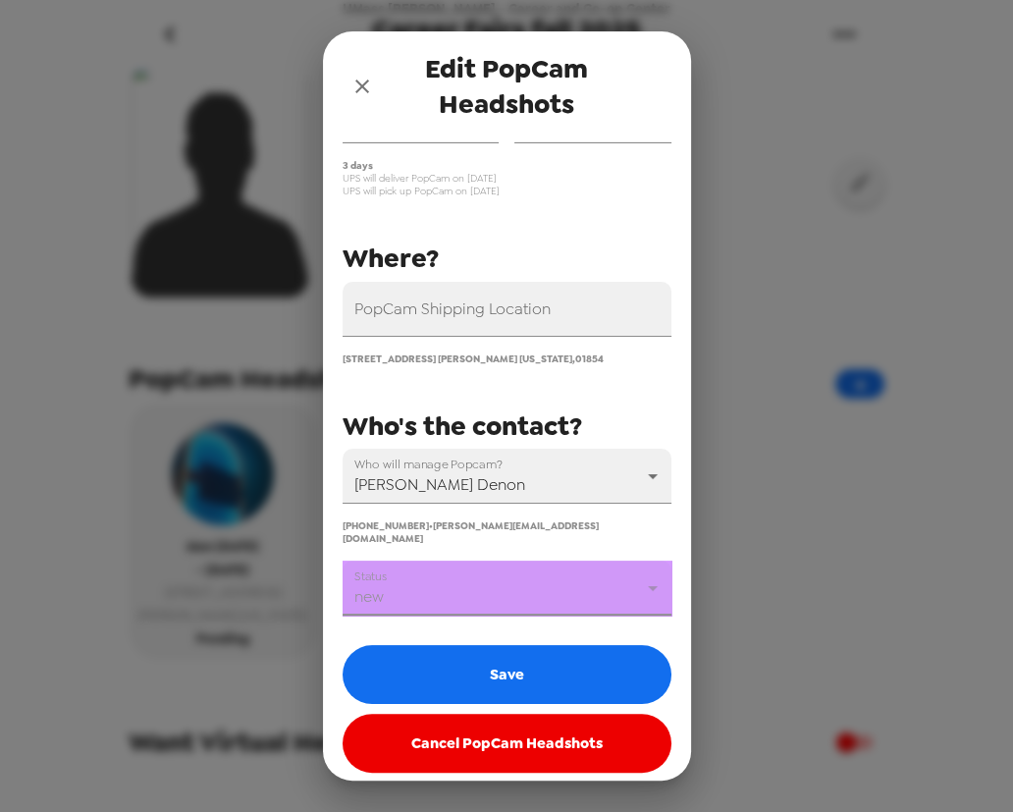
click at [542, 590] on body "UMass Lowell - Career and Co-op Center Career Fairs fall 2025 8/18/25 • 0 photo…" at bounding box center [506, 406] width 1013 height 812
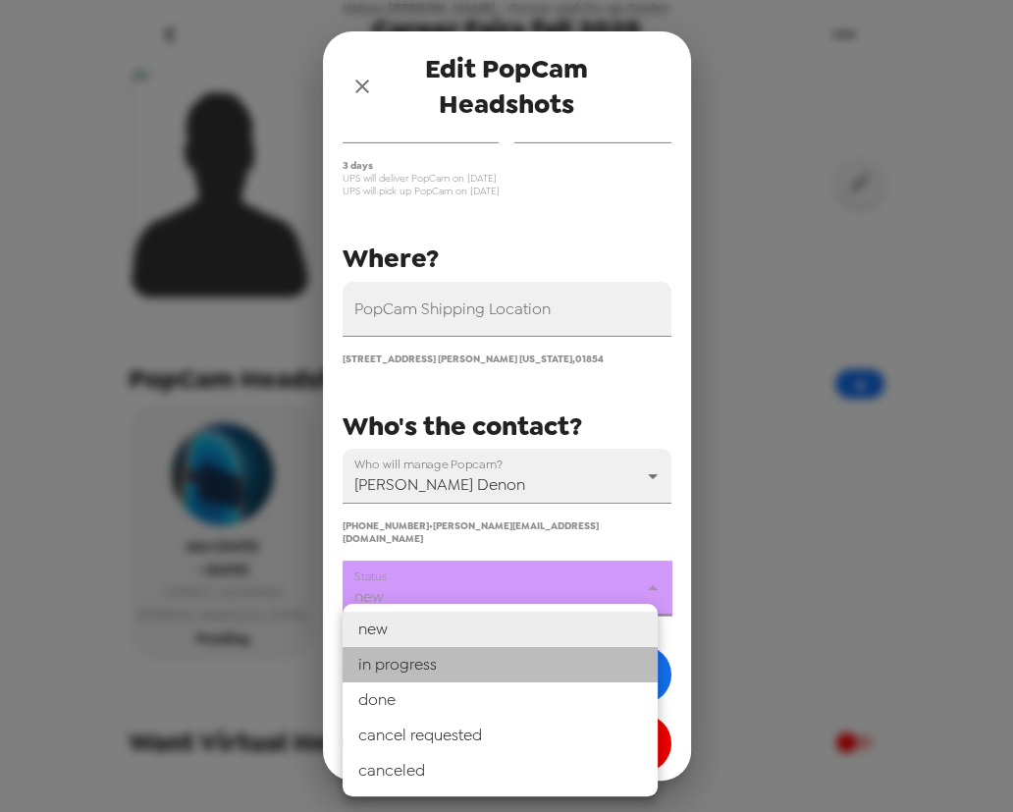
click at [491, 663] on li "in progress" at bounding box center [500, 664] width 315 height 35
type input "in progress"
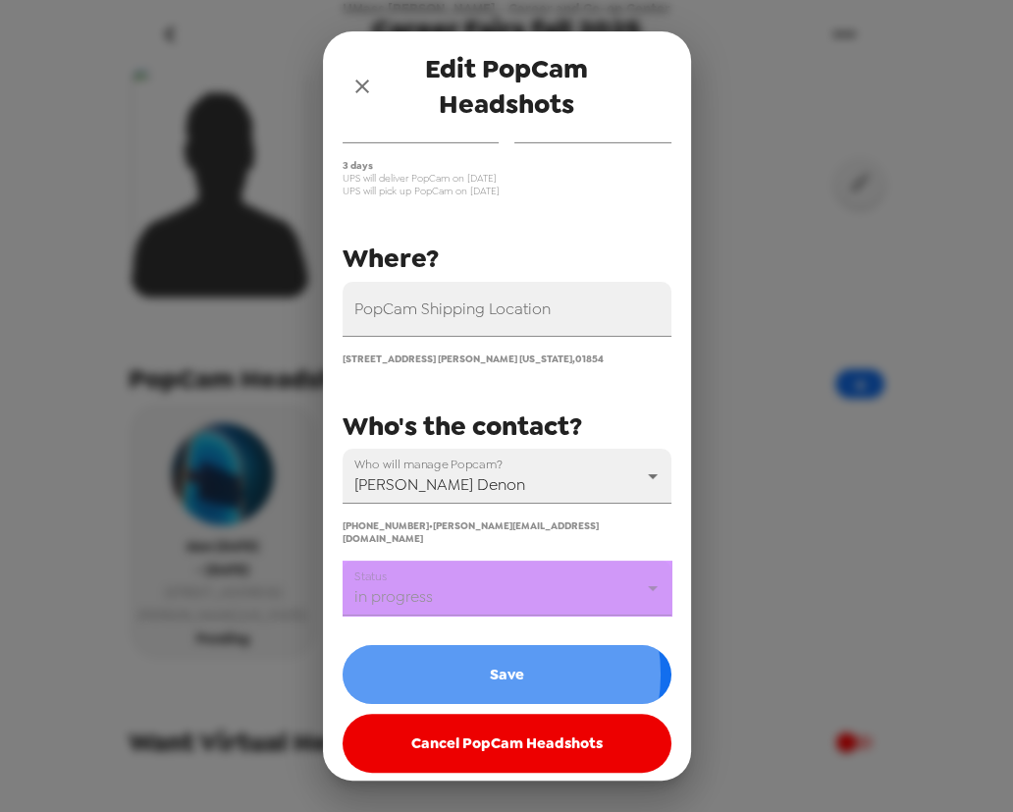
click at [490, 664] on button "Save" at bounding box center [507, 674] width 329 height 59
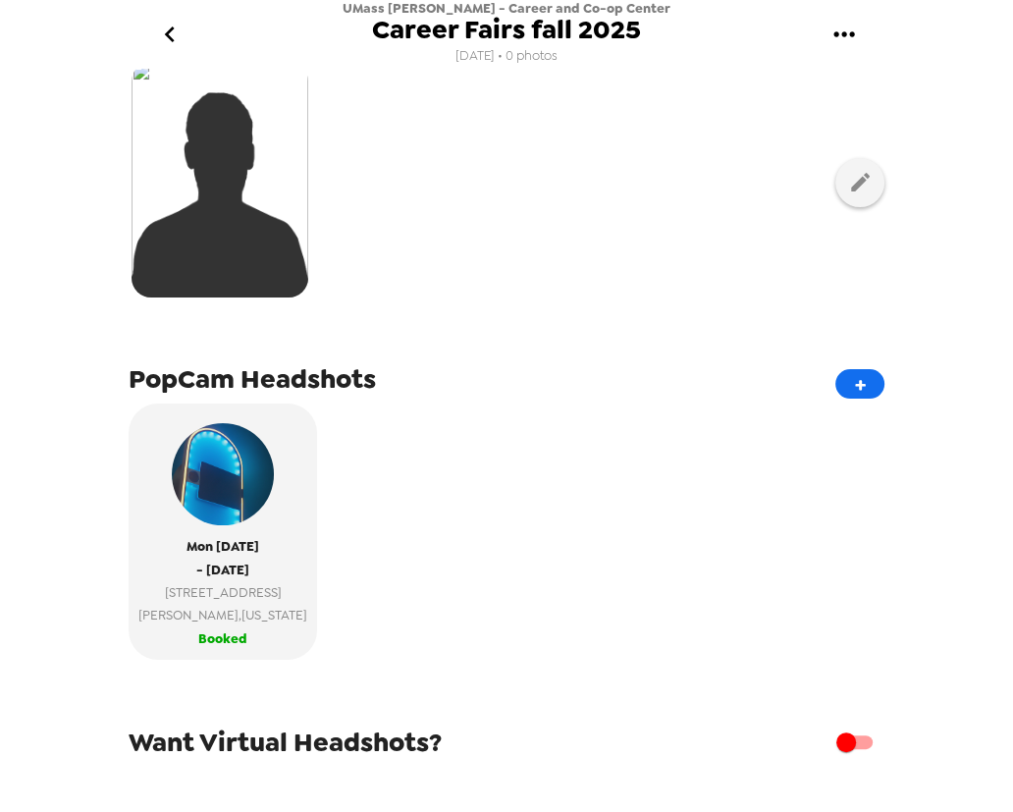
click at [152, 29] on button "go back" at bounding box center [169, 35] width 64 height 64
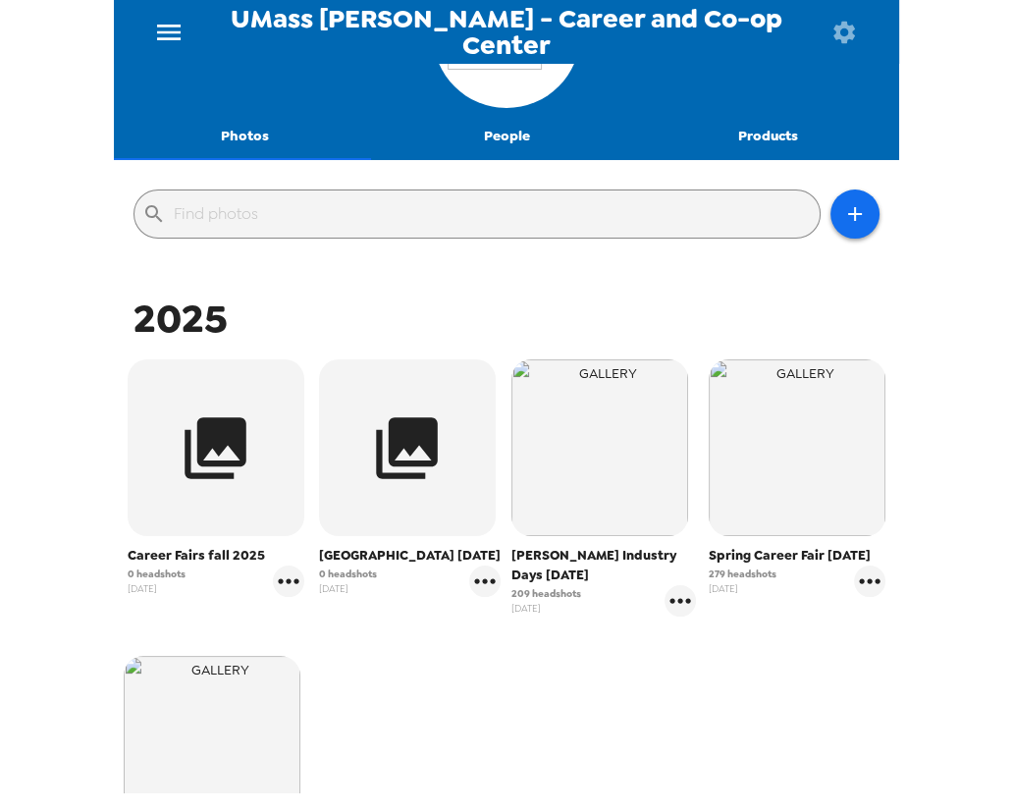
scroll to position [267, 0]
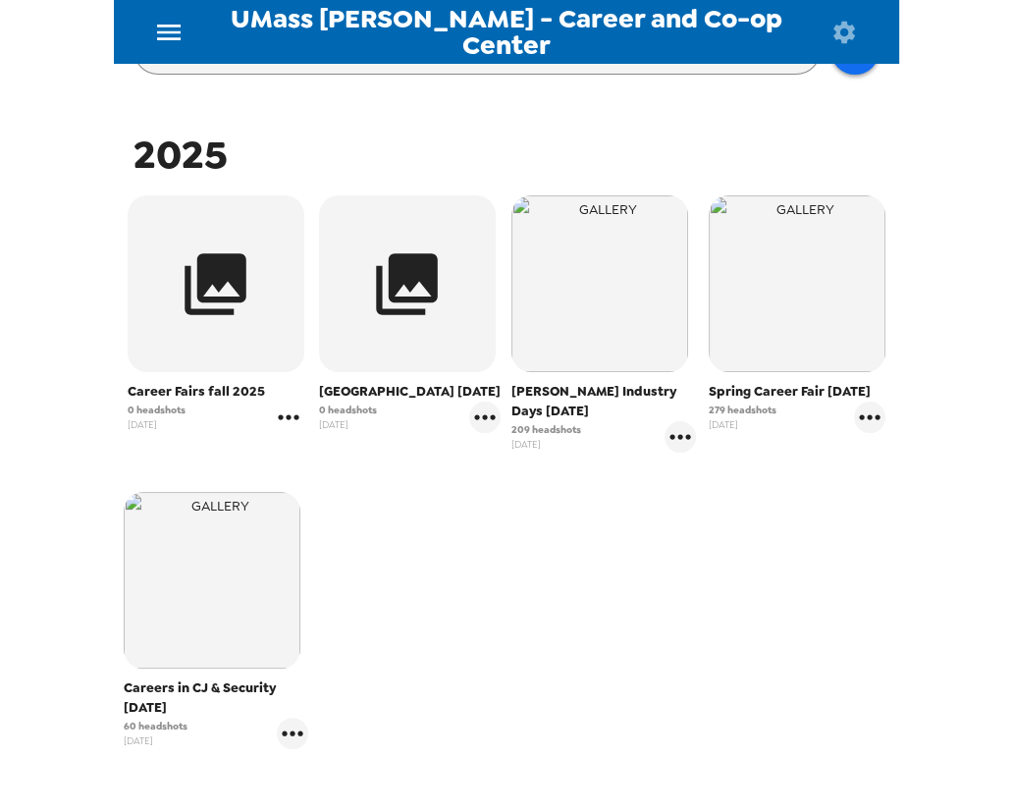
click at [289, 407] on icon "gallery menu" at bounding box center [288, 416] width 31 height 31
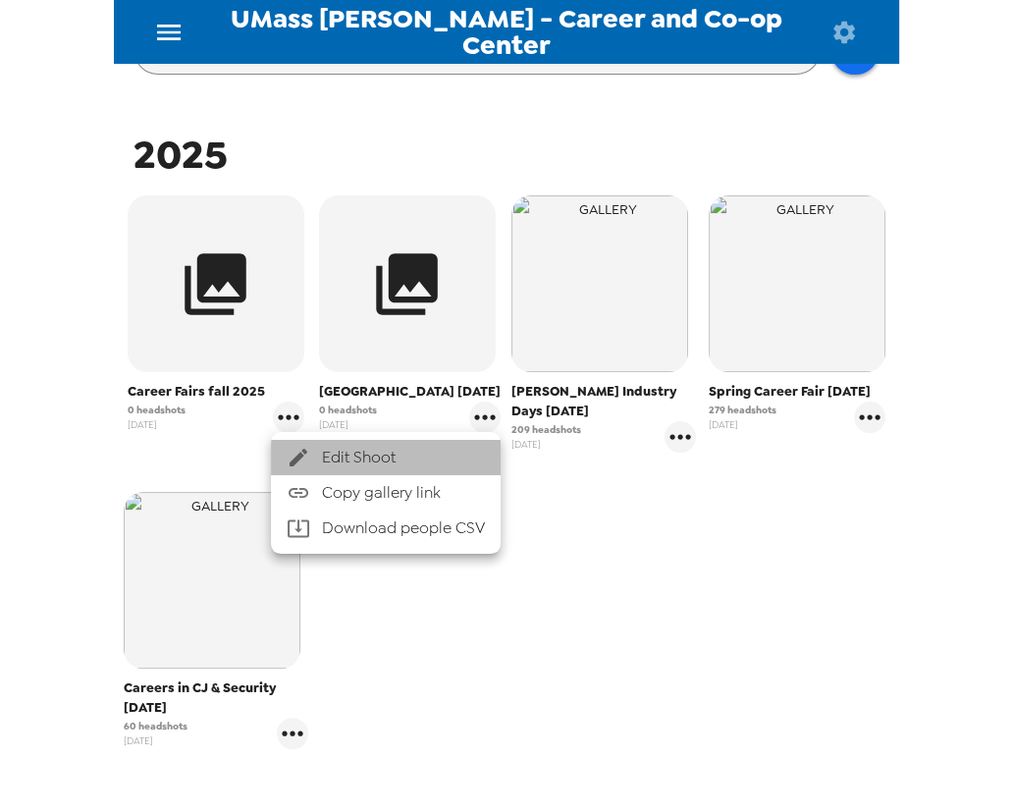
click at [326, 451] on span "Edit Shoot" at bounding box center [403, 458] width 163 height 24
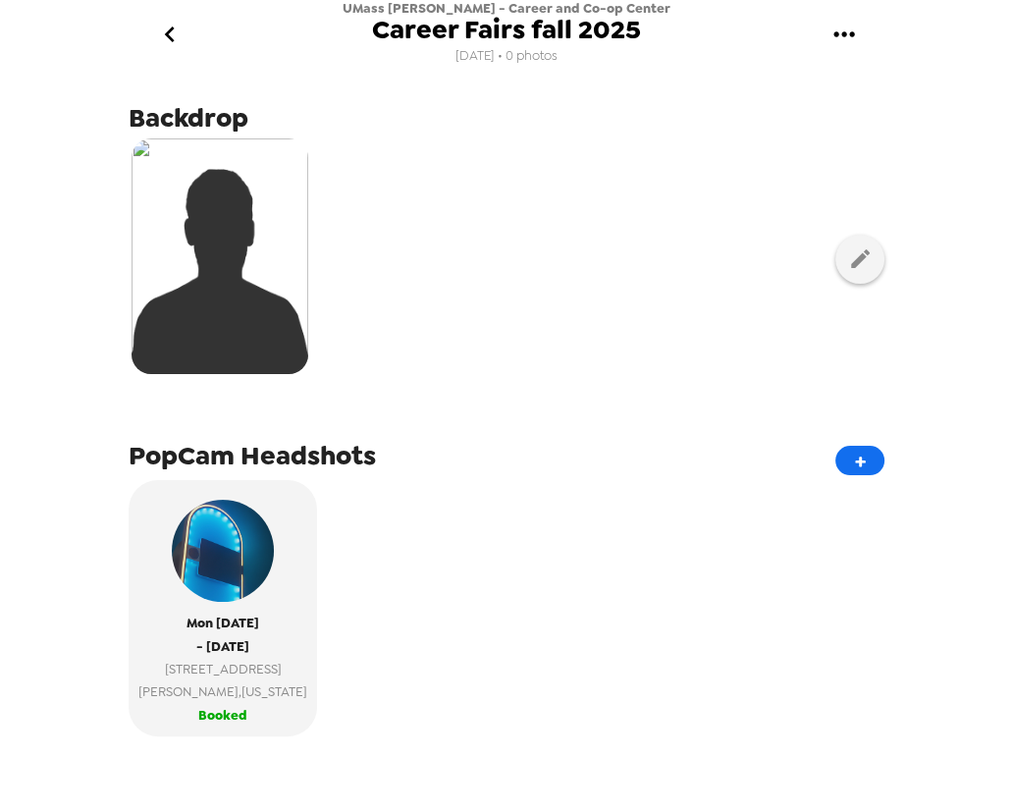
scroll to position [178, 0]
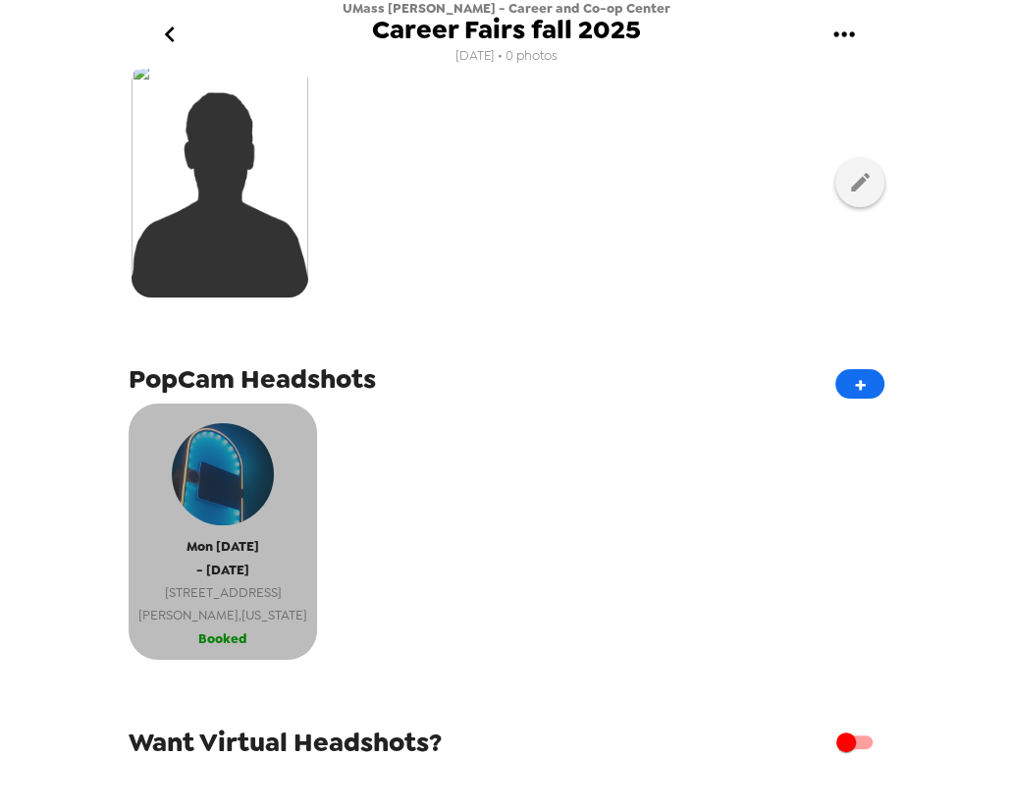
click at [246, 577] on span "- Wed 10/1/25" at bounding box center [222, 570] width 53 height 23
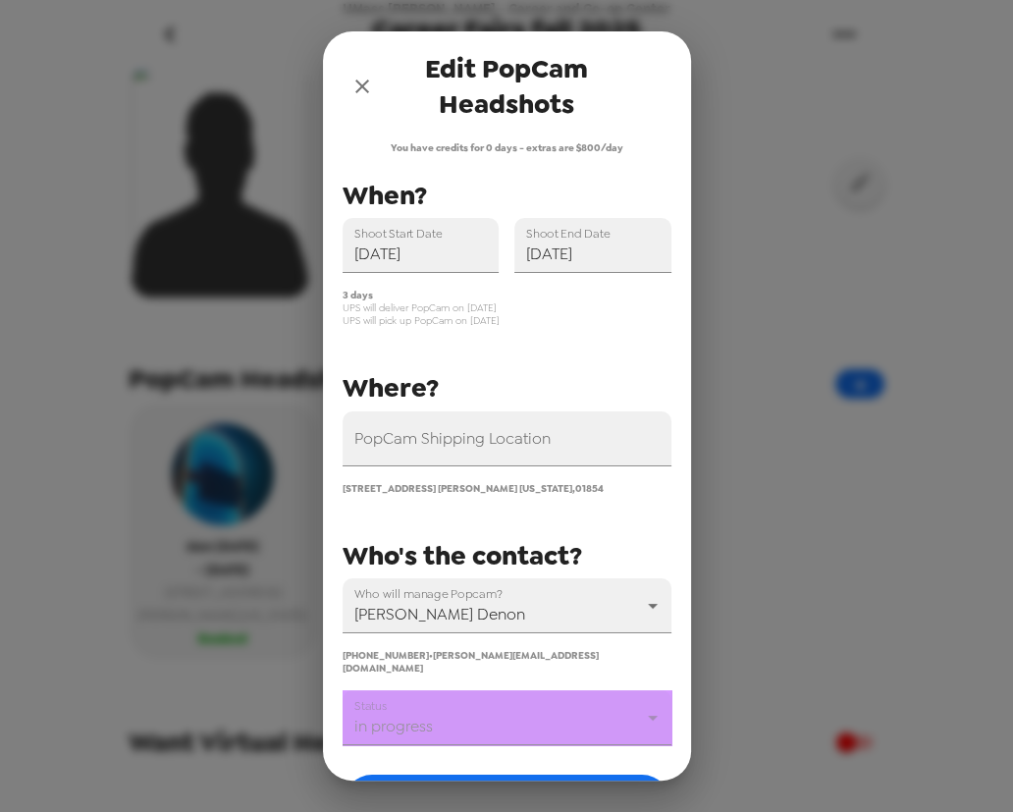
click at [430, 699] on body "UMass Lowell - Career and Co-op Center Career Fairs fall 2025 8/18/25 • 0 photo…" at bounding box center [506, 406] width 1013 height 812
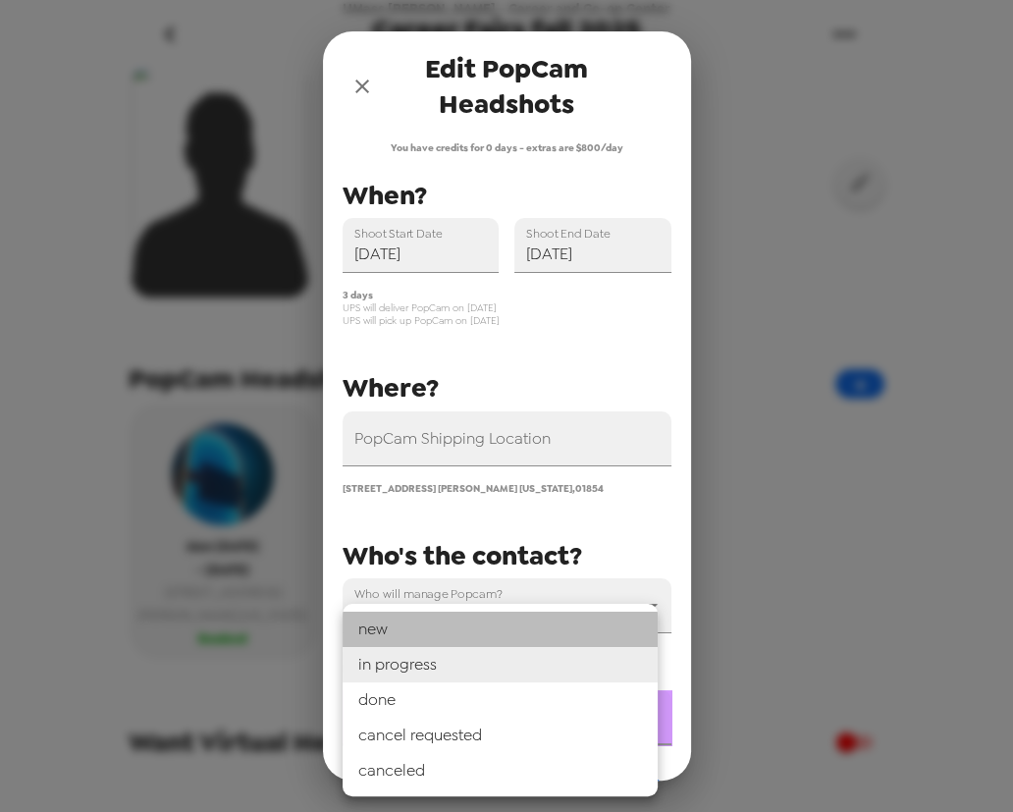
click at [431, 626] on li "new" at bounding box center [500, 629] width 315 height 35
type input "new"
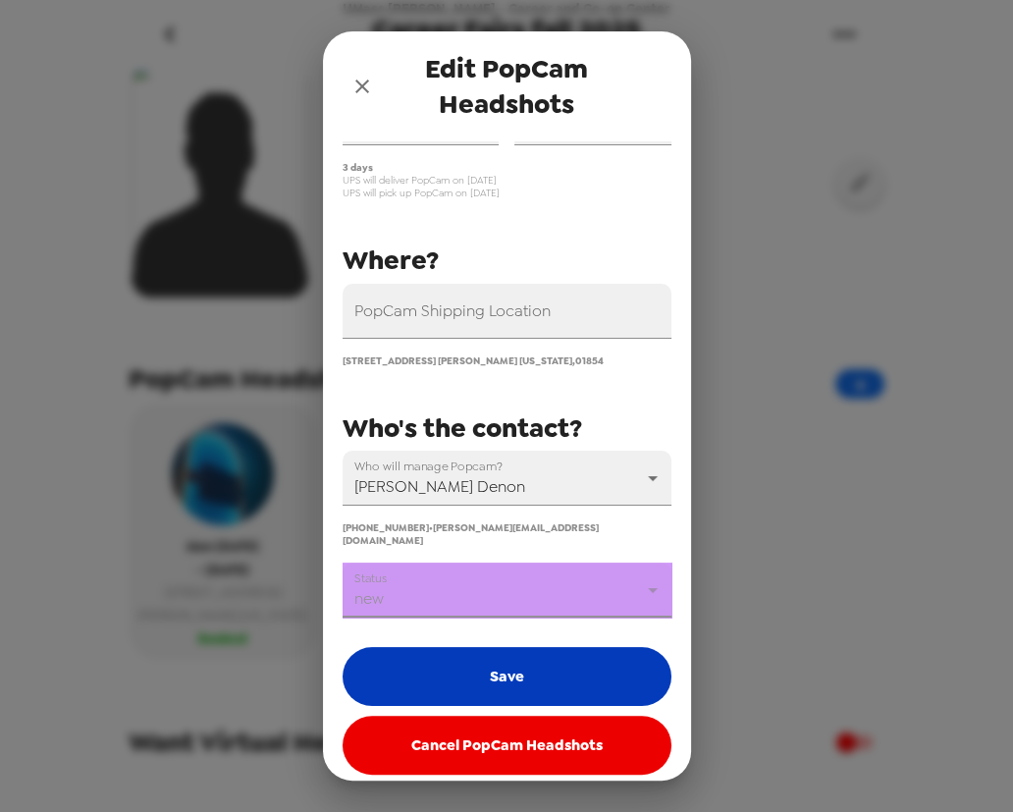
scroll to position [130, 0]
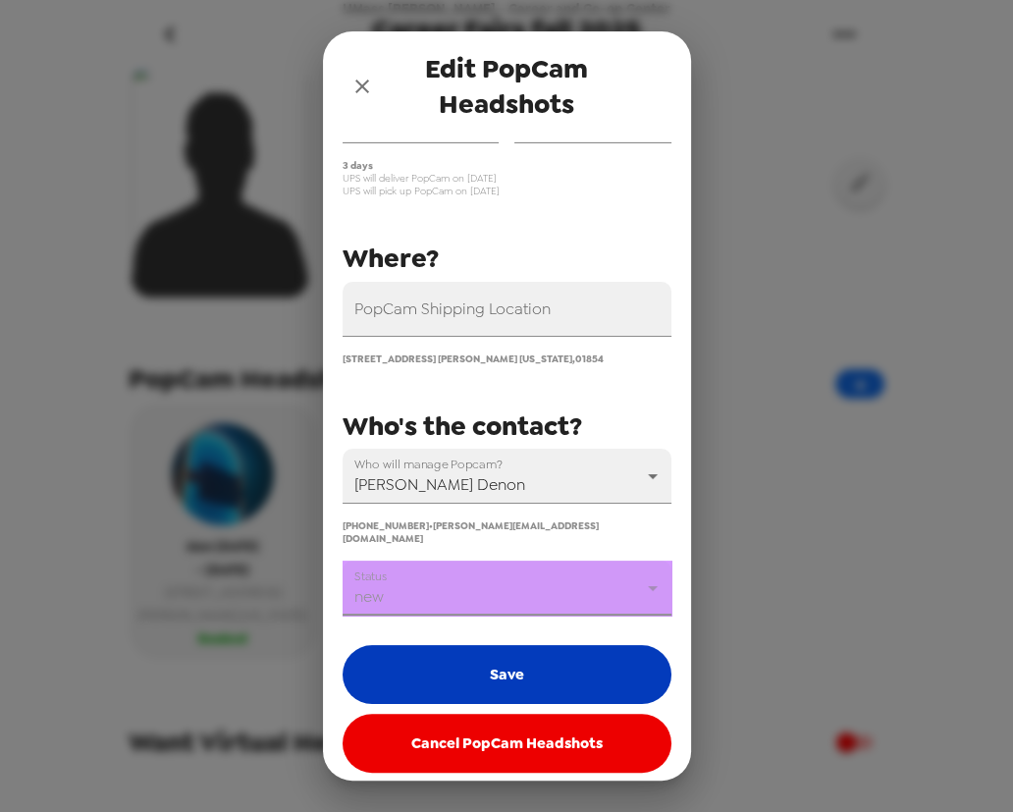
click at [521, 672] on button "Save" at bounding box center [507, 674] width 329 height 59
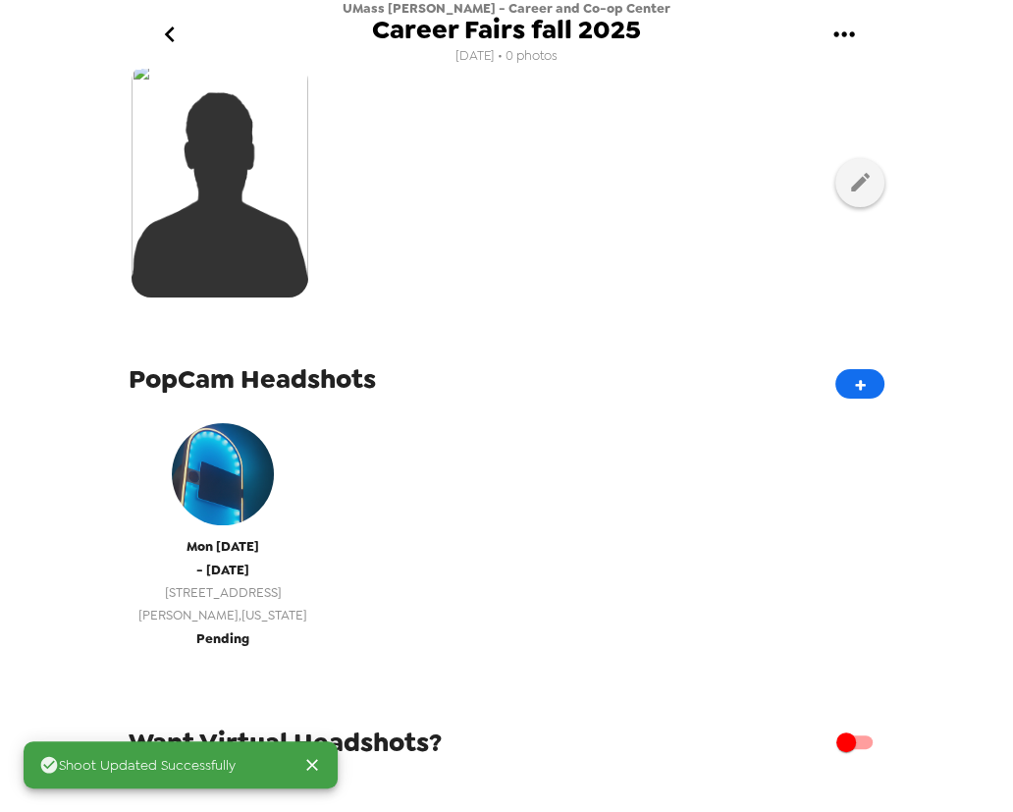
click at [274, 615] on span "Lowell , Massachusetts" at bounding box center [222, 615] width 169 height 23
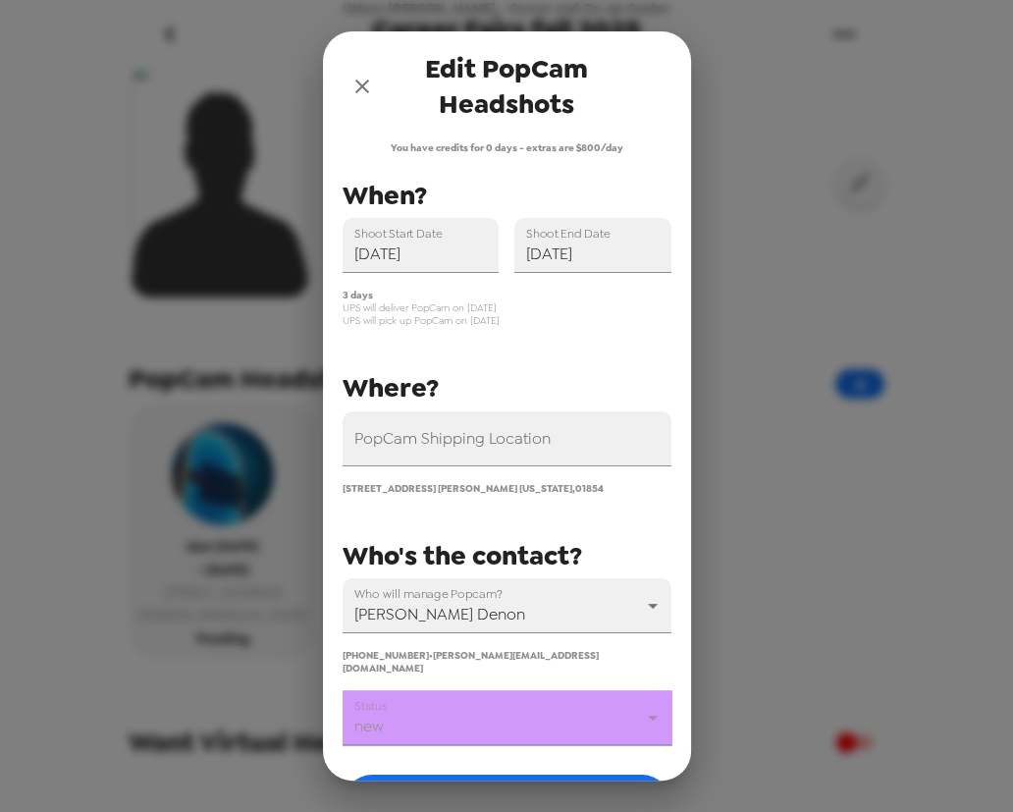
click at [455, 709] on body "UMass Lowell - Career and Co-op Center Career Fairs fall 2025 8/18/25 • 0 photo…" at bounding box center [506, 406] width 1013 height 812
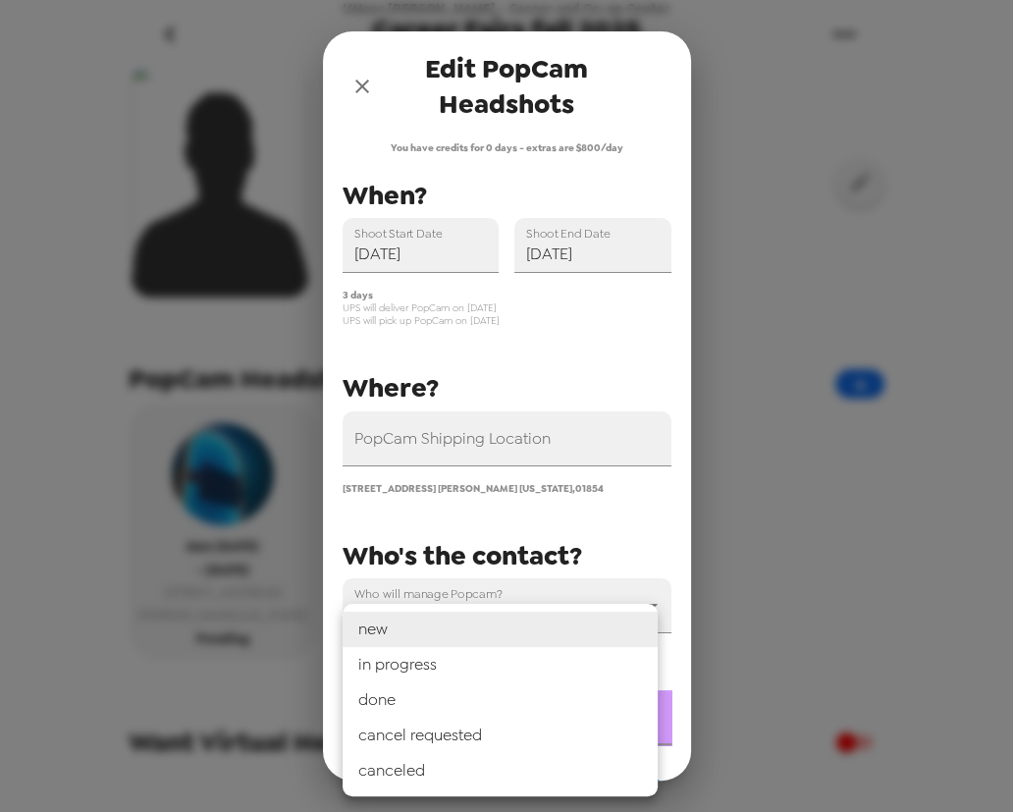
click at [465, 671] on li "in progress" at bounding box center [500, 664] width 315 height 35
type input "in progress"
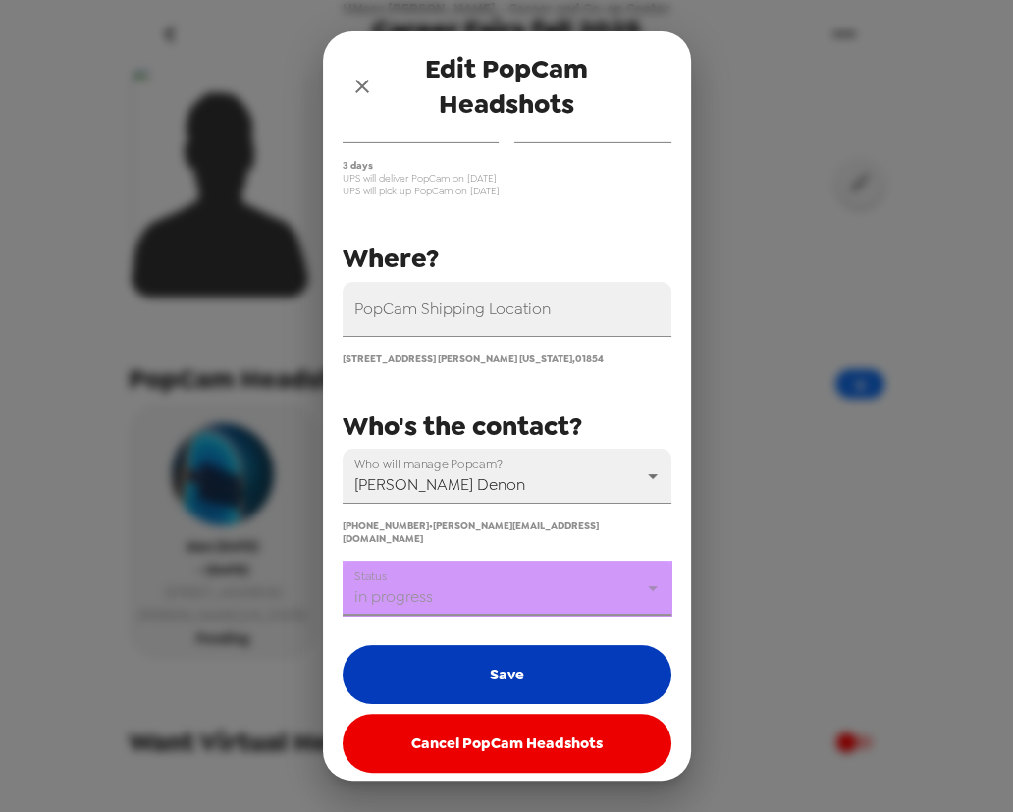
click at [531, 679] on button "Save" at bounding box center [507, 674] width 329 height 59
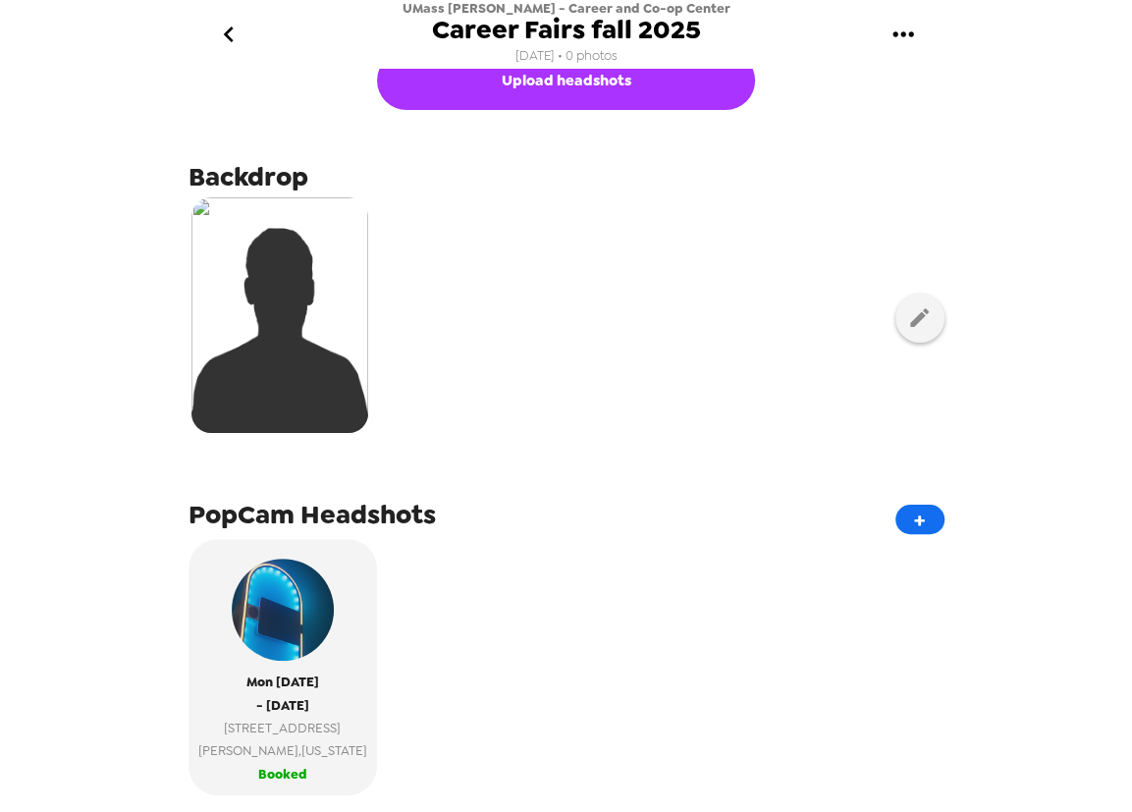
scroll to position [0, 0]
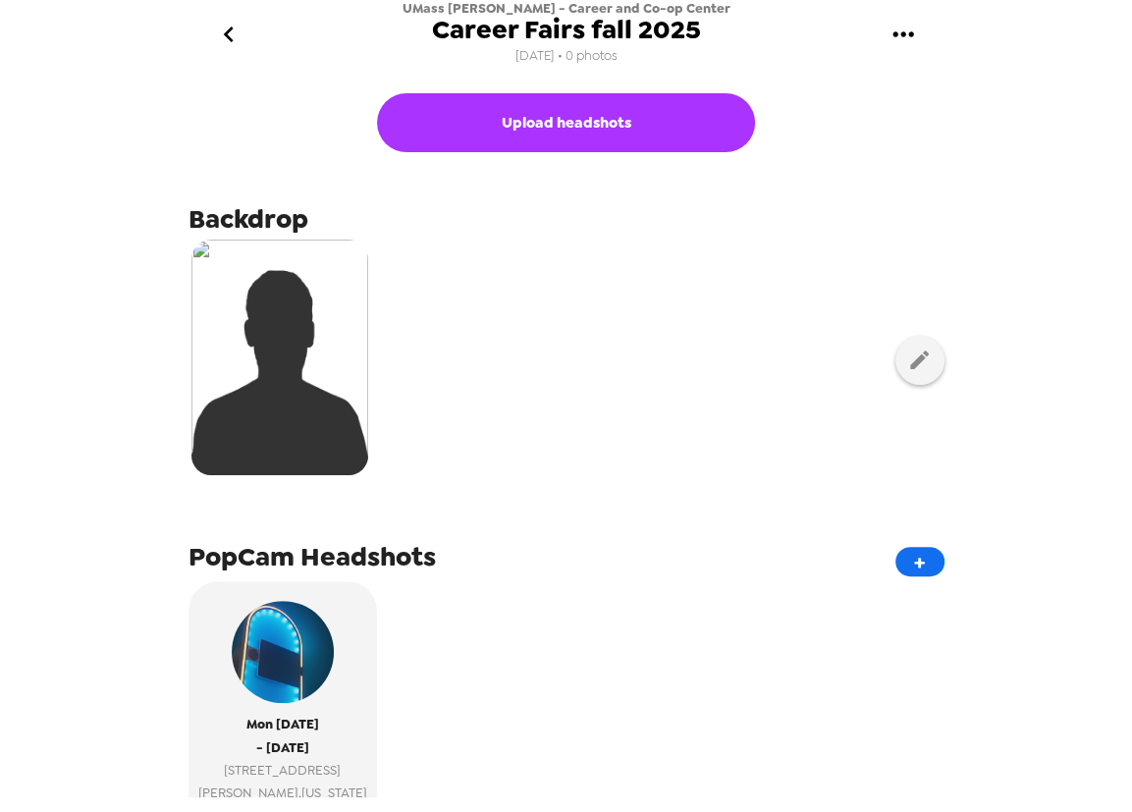
click at [223, 31] on icon "go back" at bounding box center [228, 34] width 31 height 31
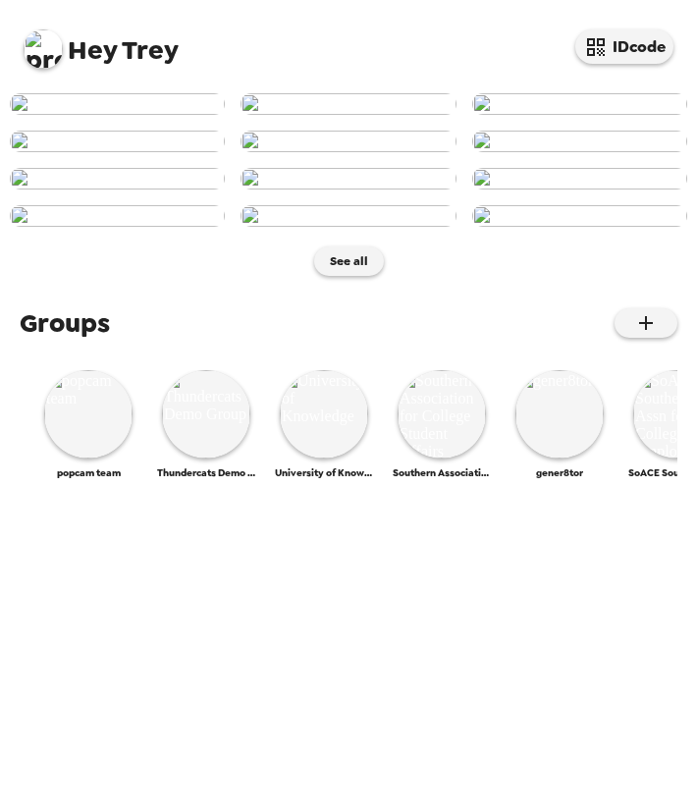
click at [31, 63] on img at bounding box center [43, 48] width 39 height 39
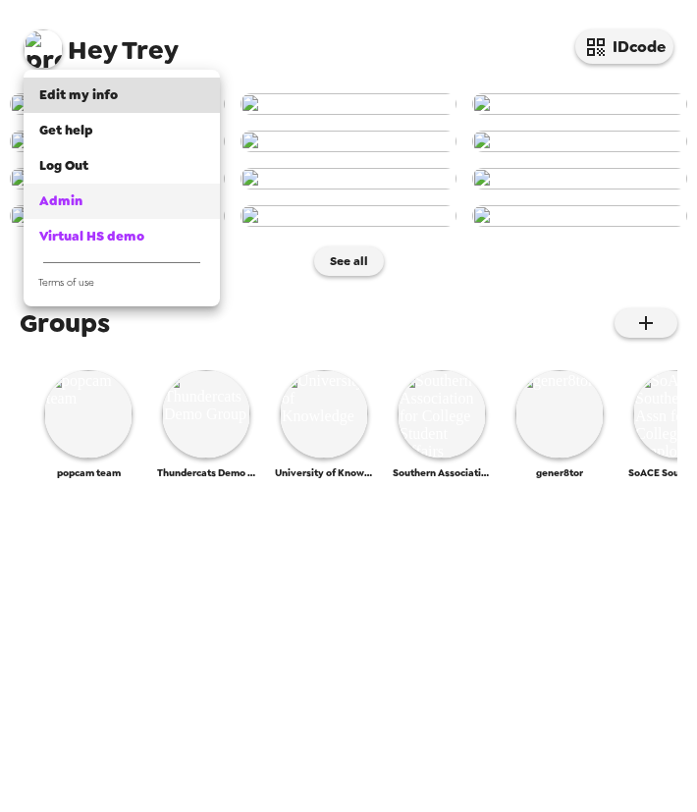
click at [116, 197] on div "Admin" at bounding box center [121, 201] width 165 height 20
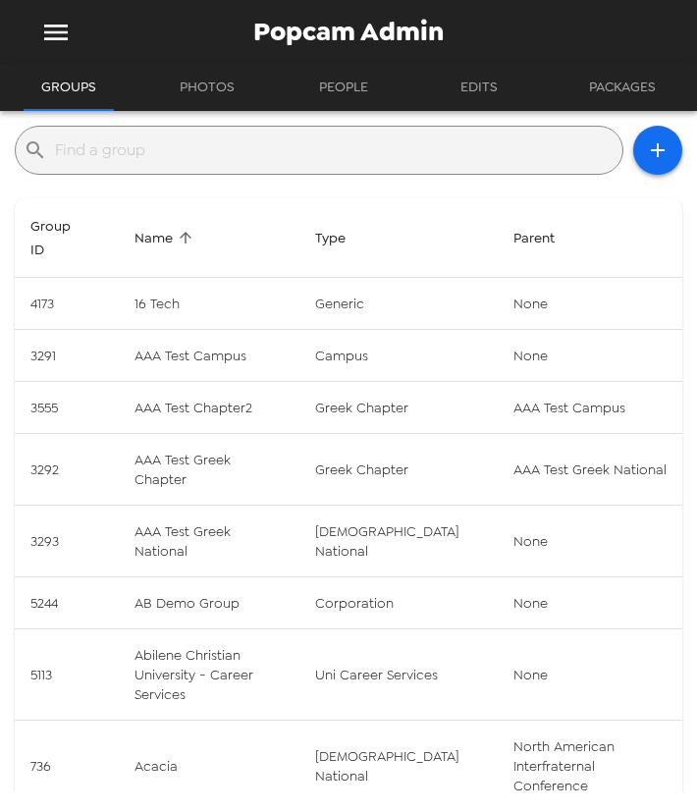
click at [274, 149] on input "text" at bounding box center [335, 149] width 560 height 31
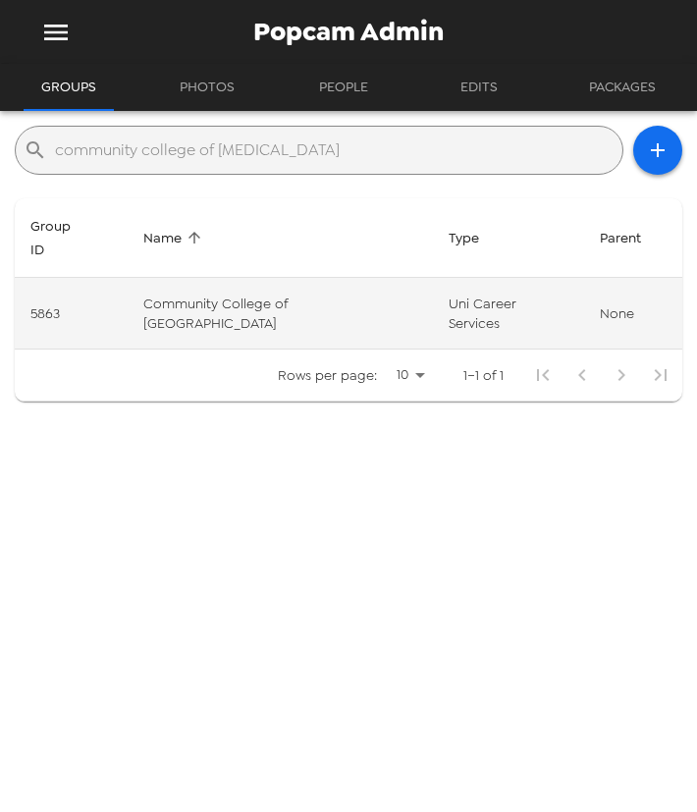
type input "community college of [MEDICAL_DATA]"
click at [374, 286] on td "Community College of [GEOGRAPHIC_DATA]" at bounding box center [280, 314] width 305 height 72
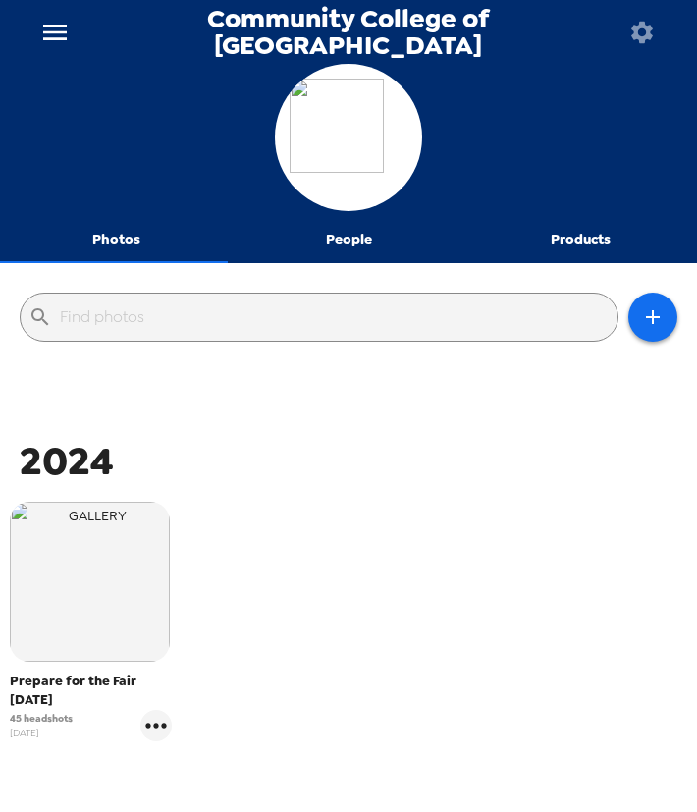
drag, startPoint x: 421, startPoint y: 621, endPoint x: 464, endPoint y: 682, distance: 74.6
click at [421, 621] on div "Prepare for the Fair 3/11/24 45 headshots 11/26/24" at bounding box center [348, 636] width 687 height 279
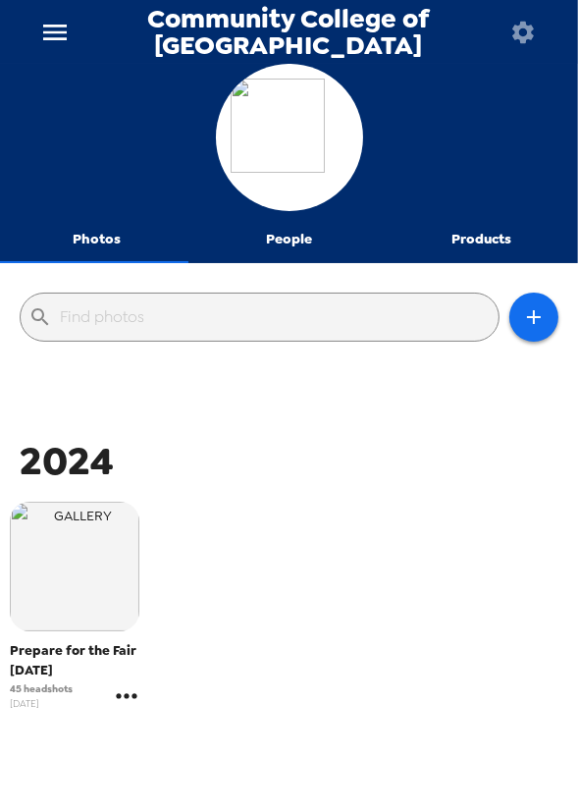
click at [136, 695] on icon "gallery menu" at bounding box center [126, 695] width 31 height 31
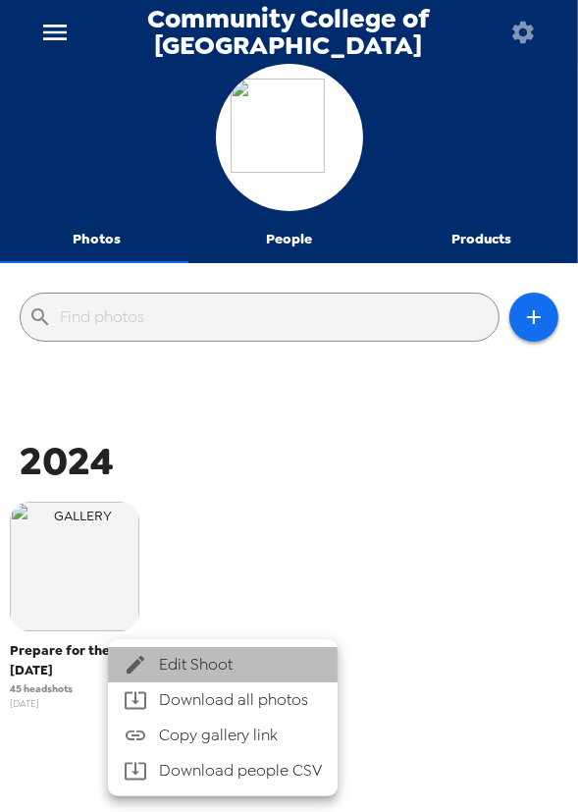
click at [188, 667] on span "Edit Shoot" at bounding box center [240, 665] width 163 height 24
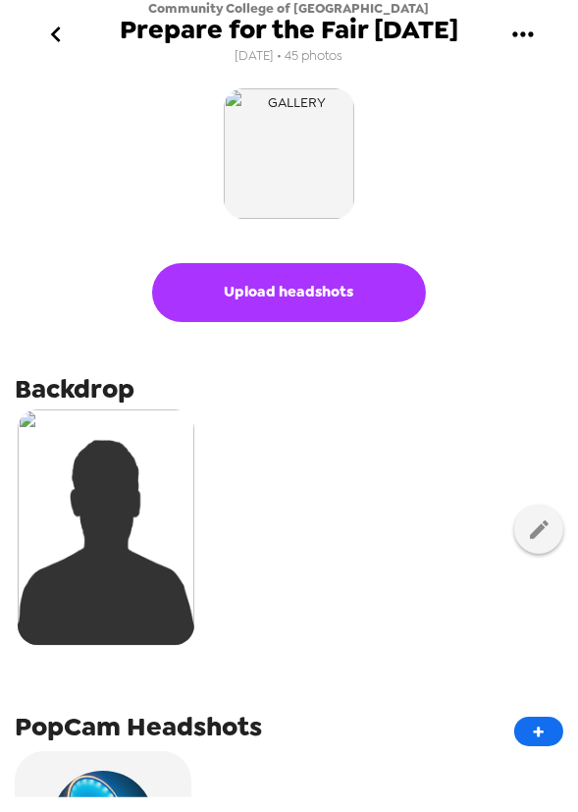
click at [49, 41] on icon "go back" at bounding box center [55, 34] width 31 height 31
